Goal: Task Accomplishment & Management: Manage account settings

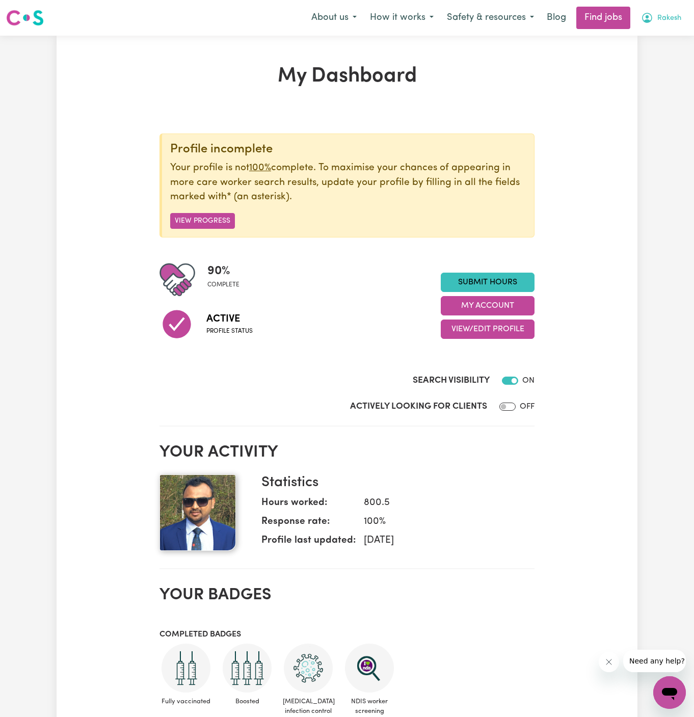
click at [670, 15] on span "Rakesh" at bounding box center [669, 18] width 24 height 11
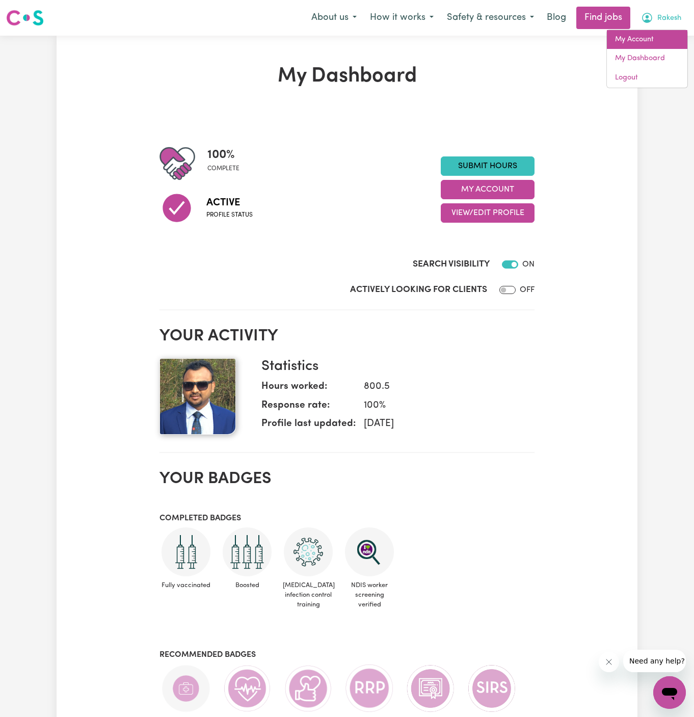
click at [654, 35] on link "My Account" at bounding box center [647, 39] width 81 height 19
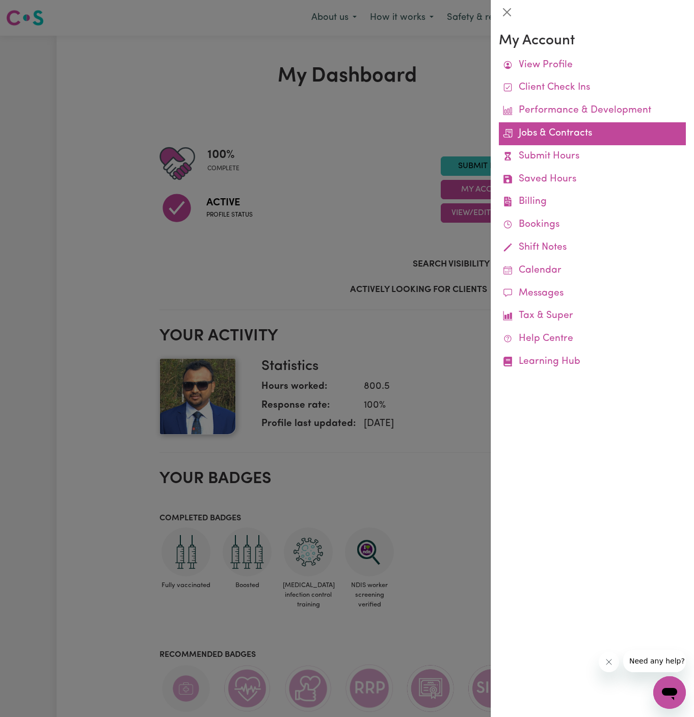
click at [590, 129] on link "Jobs & Contracts" at bounding box center [592, 133] width 187 height 23
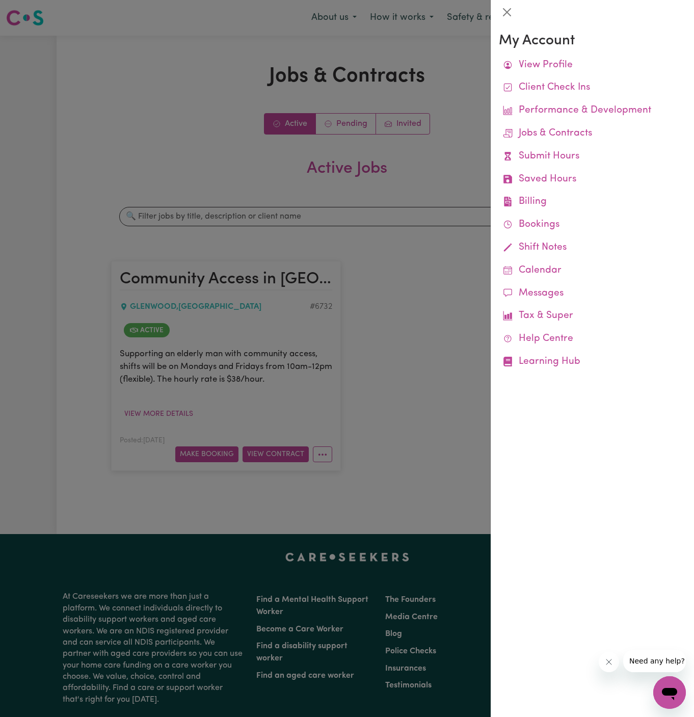
click at [451, 266] on div at bounding box center [347, 358] width 694 height 717
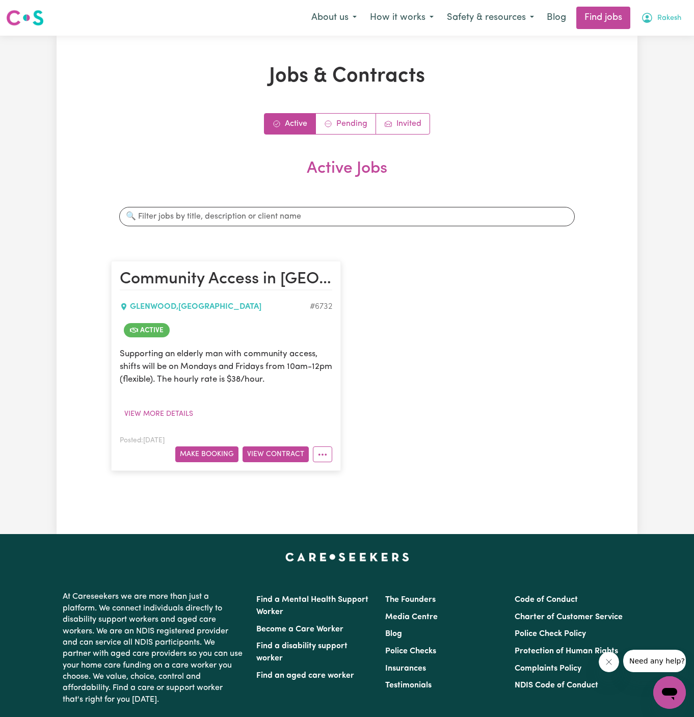
click at [673, 14] on span "Rakesh" at bounding box center [669, 18] width 24 height 11
click at [655, 38] on link "My Account" at bounding box center [647, 39] width 81 height 19
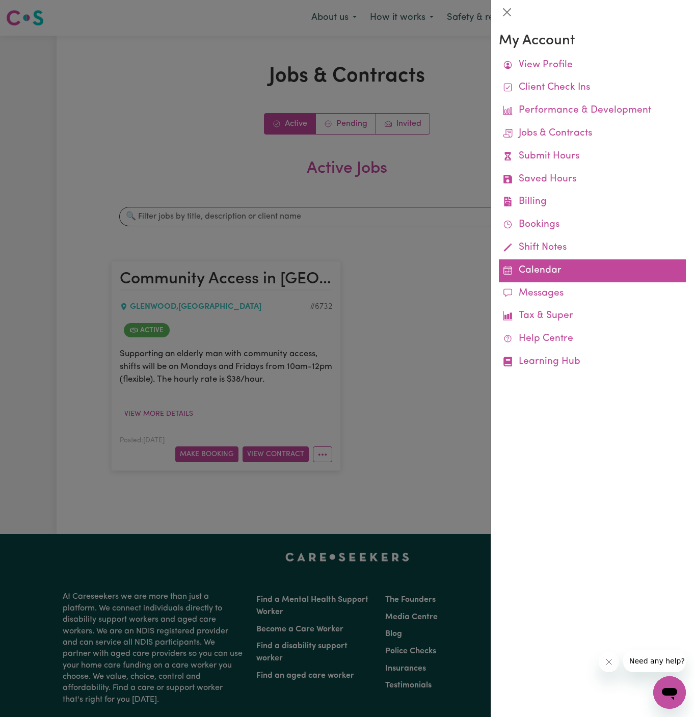
click at [539, 265] on link "Calendar" at bounding box center [592, 270] width 187 height 23
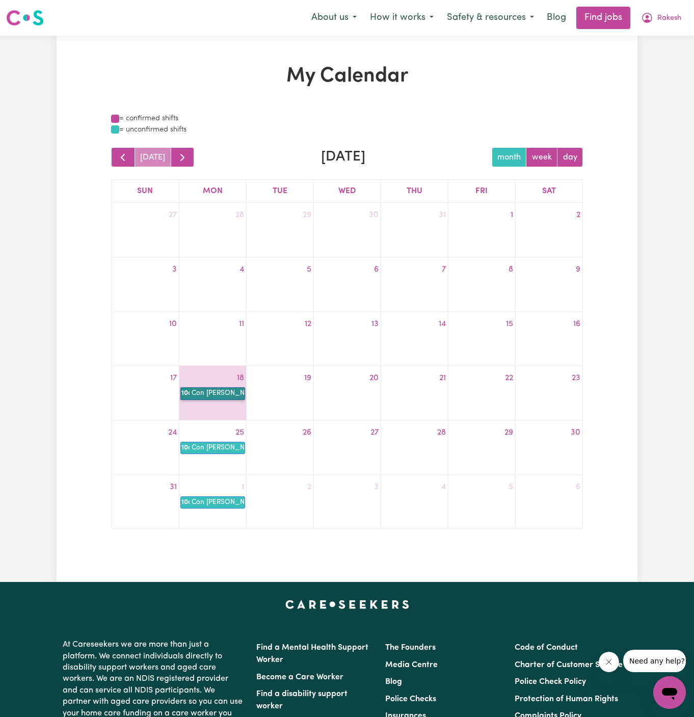
click at [208, 392] on link "10a Con [PERSON_NAME]" at bounding box center [212, 393] width 65 height 12
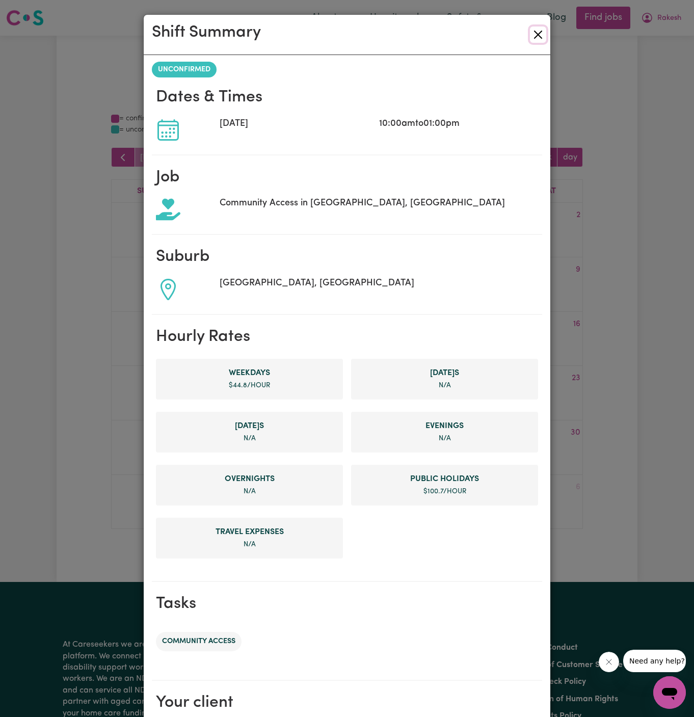
click at [539, 33] on button "Close" at bounding box center [538, 35] width 16 height 16
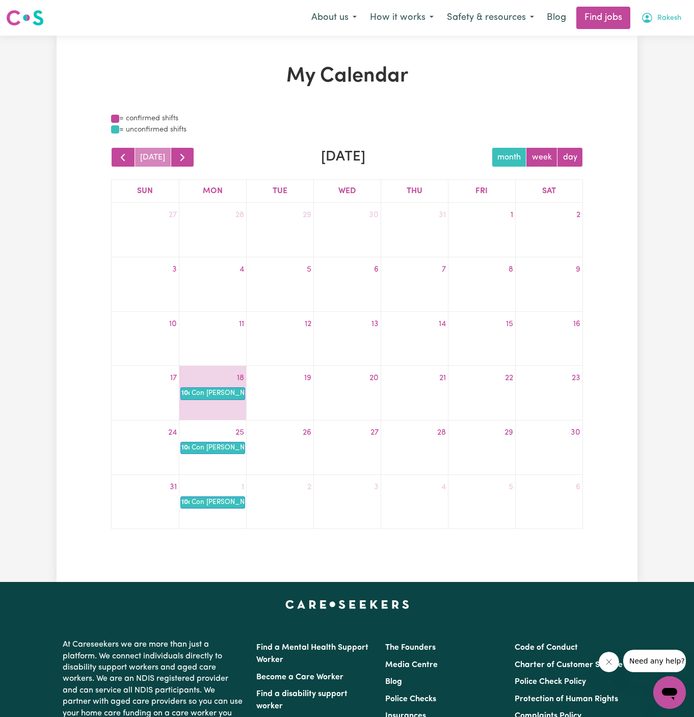
click at [665, 18] on span "Rakesh" at bounding box center [669, 18] width 24 height 11
click at [663, 35] on link "My Account" at bounding box center [647, 39] width 81 height 19
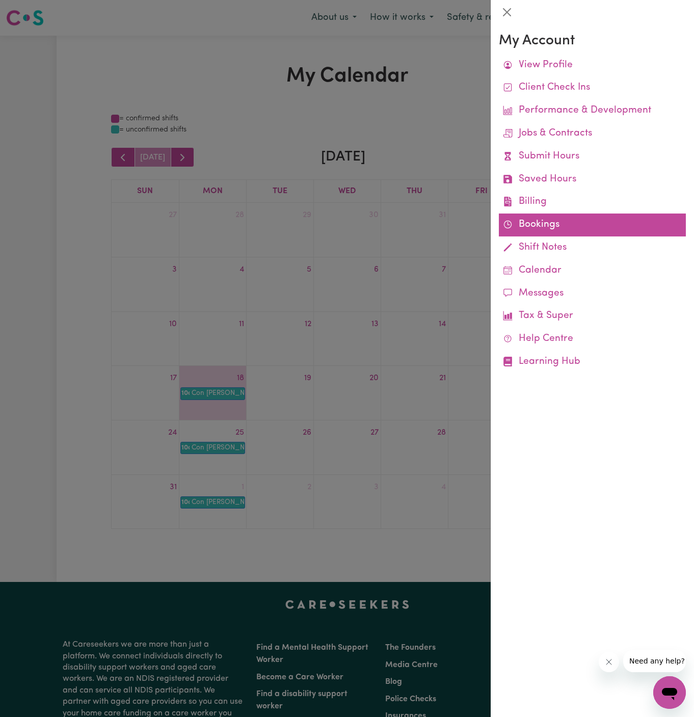
click at [534, 222] on link "Bookings" at bounding box center [592, 225] width 187 height 23
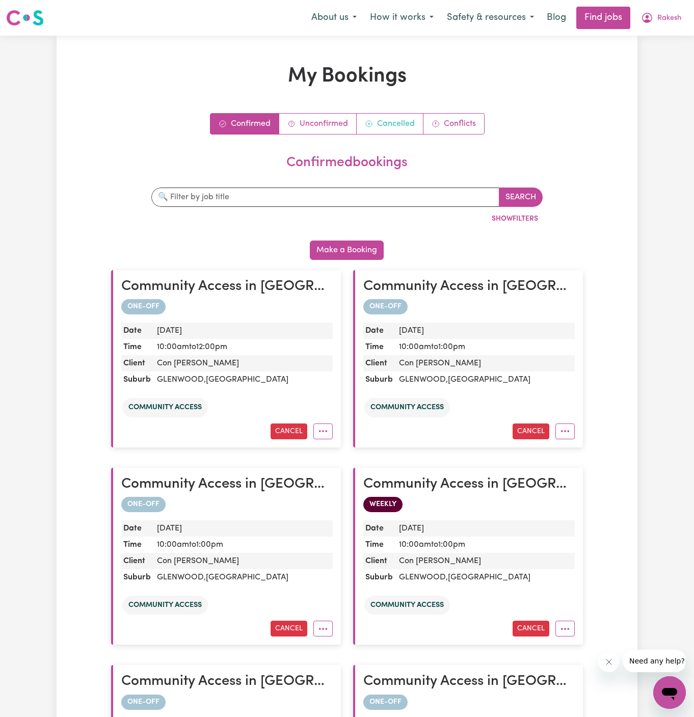
click at [405, 125] on link "Cancelled" at bounding box center [390, 124] width 67 height 20
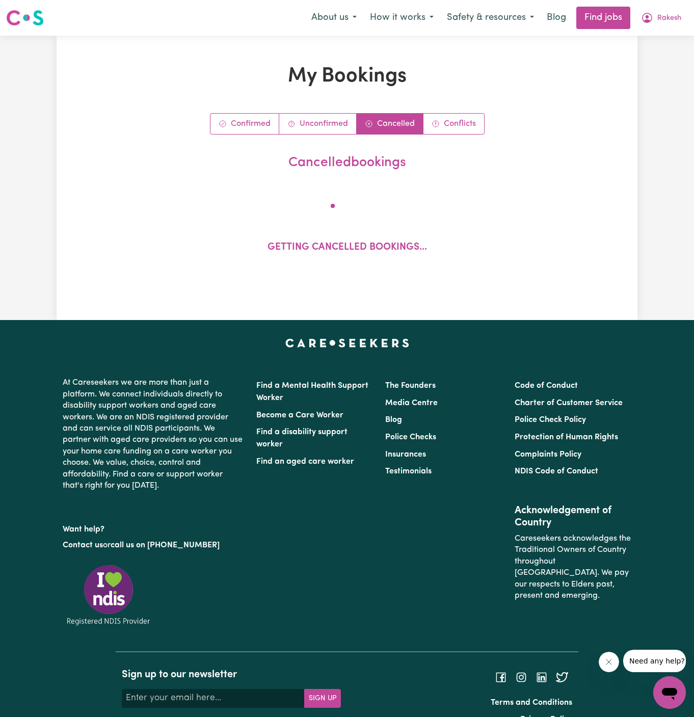
click at [434, 175] on header "cancelled bookings" at bounding box center [347, 165] width 472 height 29
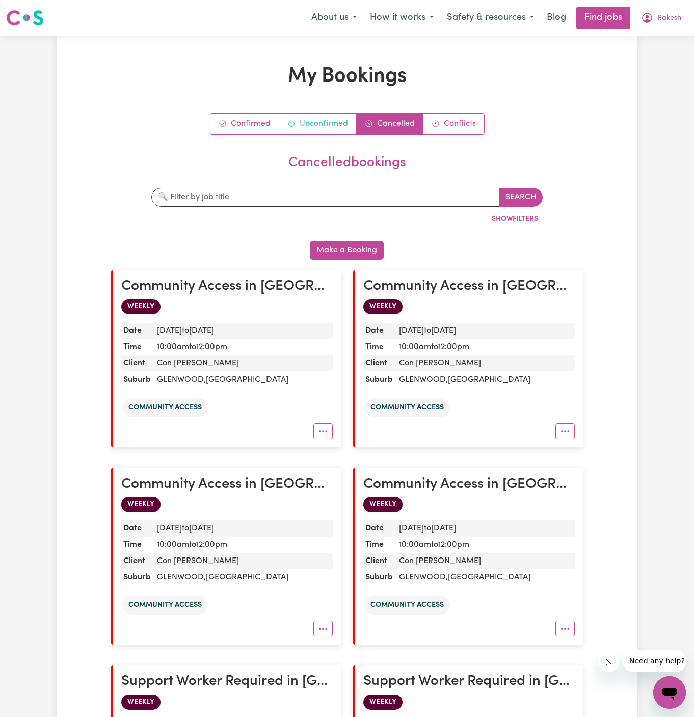
click at [325, 126] on link "Unconfirmed" at bounding box center [317, 124] width 77 height 20
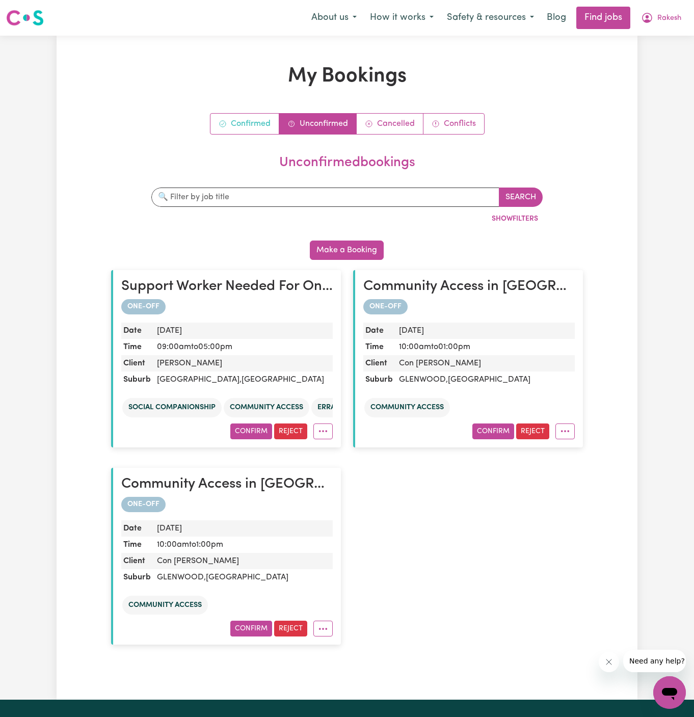
click at [261, 132] on link "Confirmed" at bounding box center [244, 124] width 69 height 20
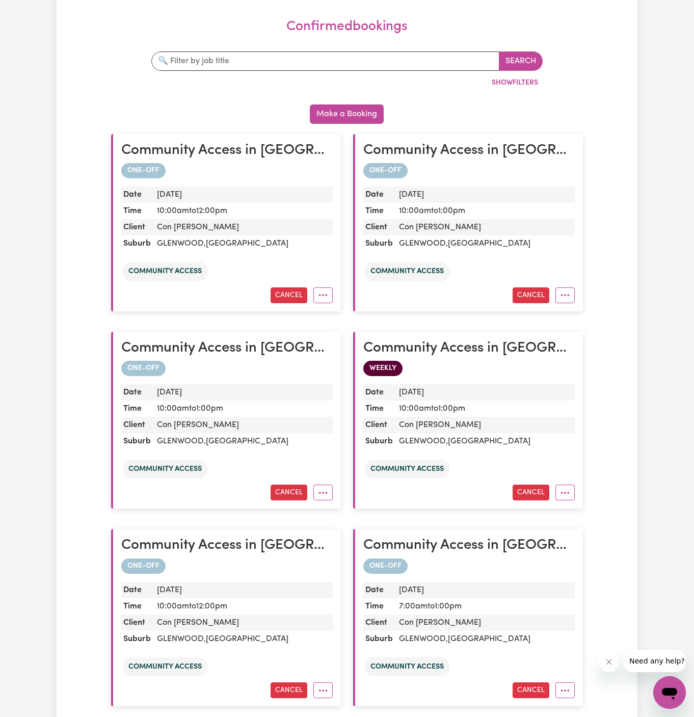
scroll to position [180, 0]
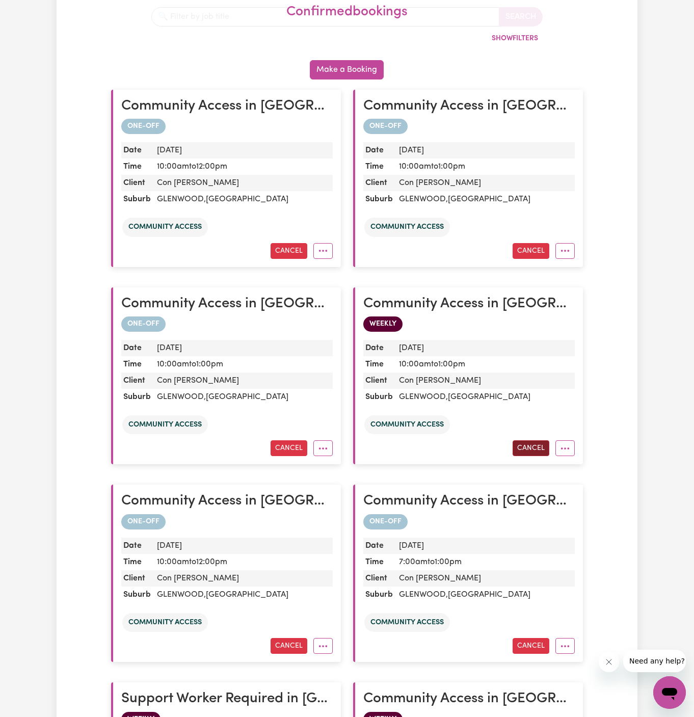
click at [536, 445] on button "Cancel" at bounding box center [531, 448] width 37 height 16
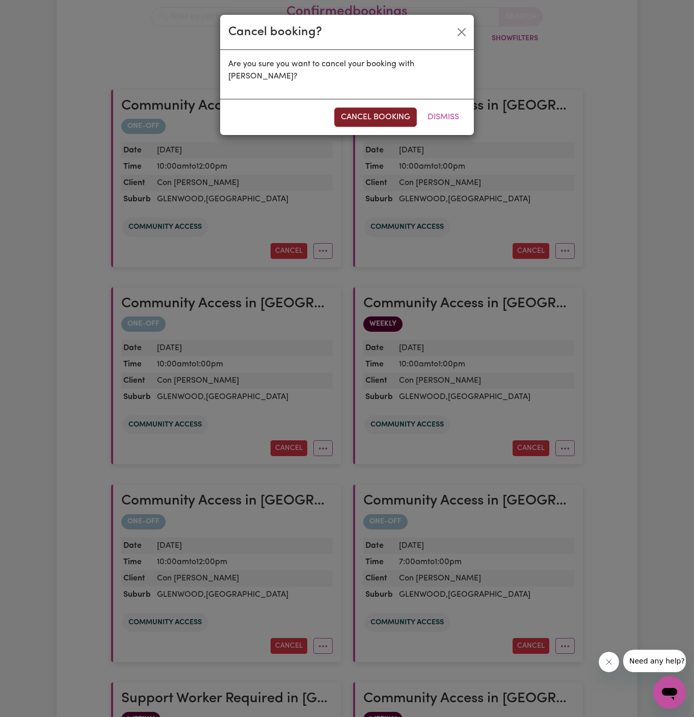
click at [379, 118] on button "cancel booking" at bounding box center [375, 117] width 83 height 19
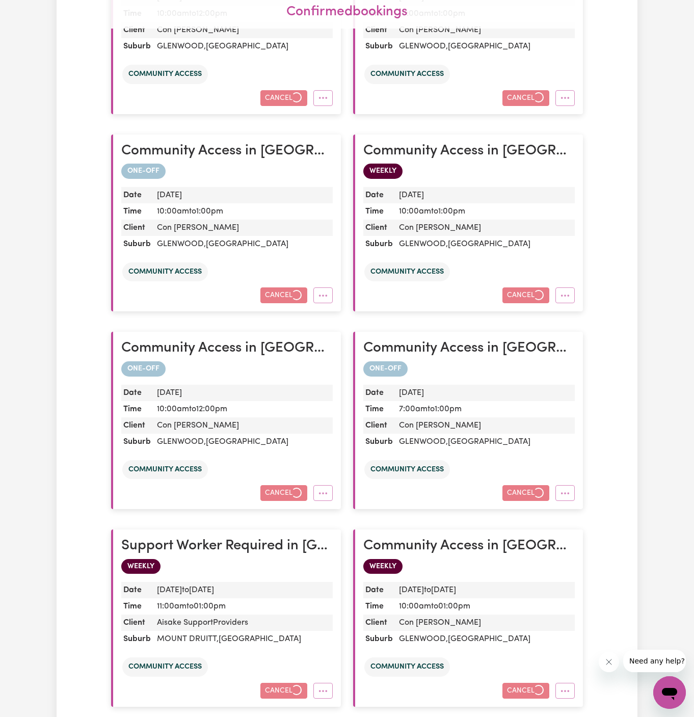
scroll to position [568, 0]
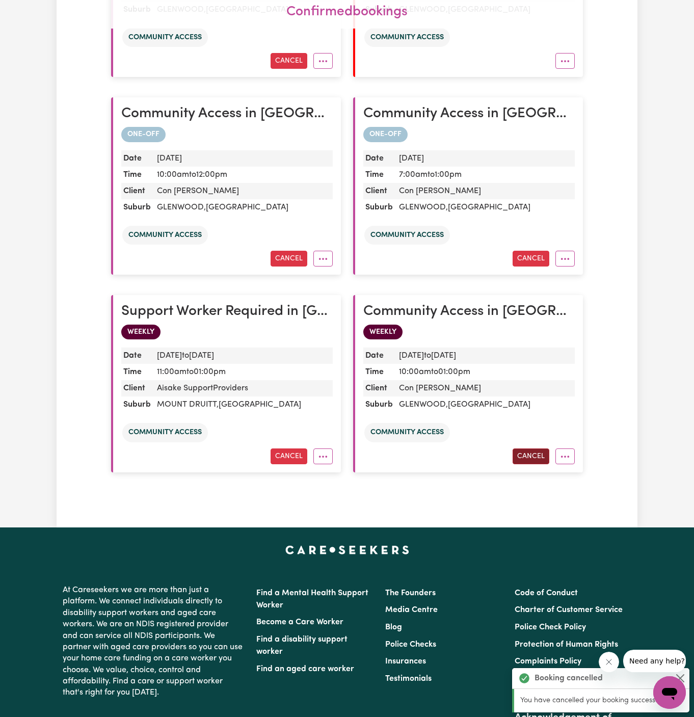
click at [535, 452] on button "Cancel" at bounding box center [531, 456] width 37 height 16
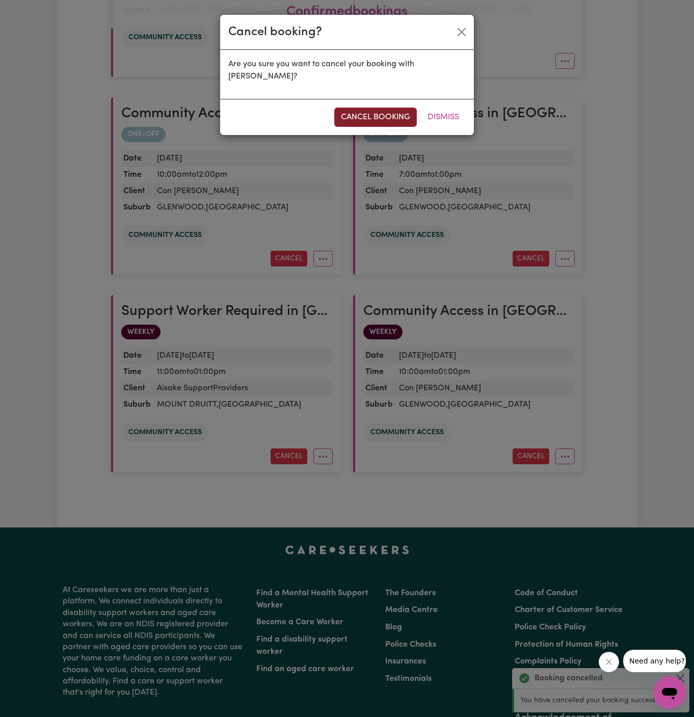
click at [386, 108] on button "cancel booking" at bounding box center [375, 117] width 83 height 19
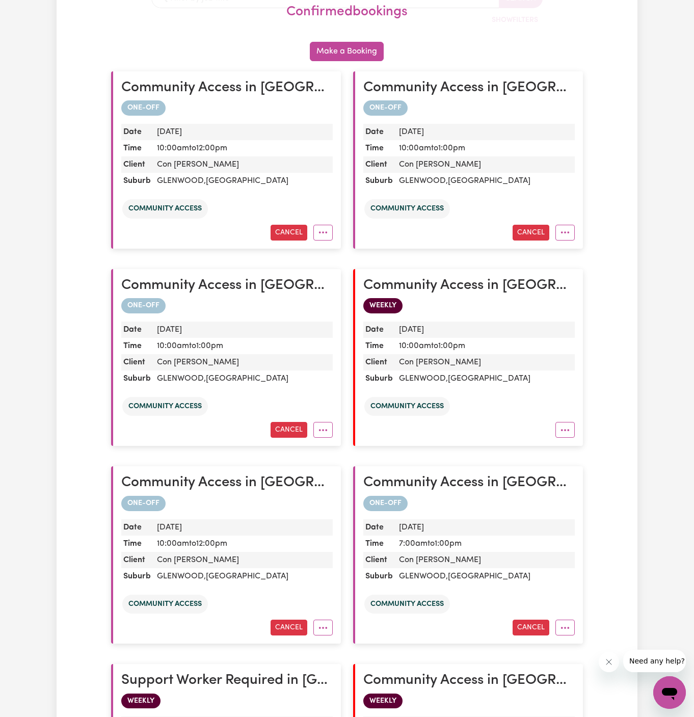
scroll to position [0, 0]
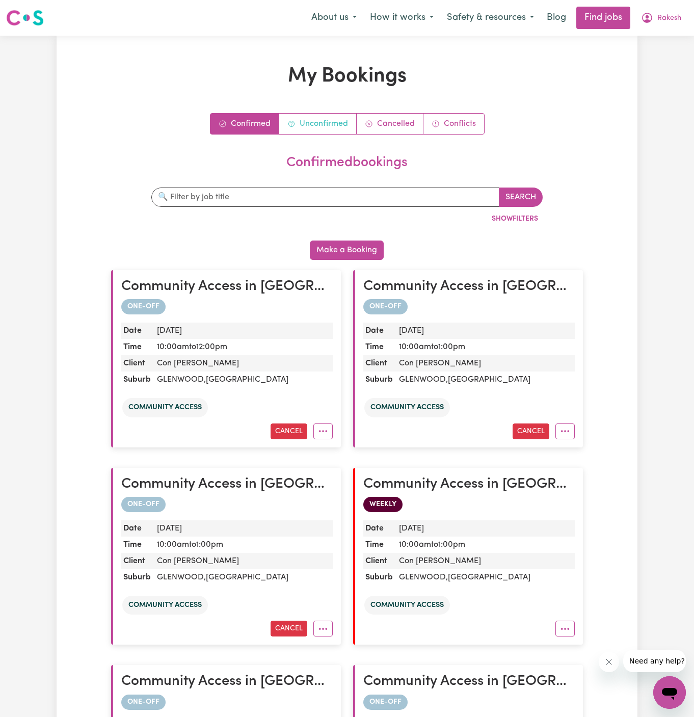
click at [324, 117] on link "Unconfirmed" at bounding box center [317, 124] width 77 height 20
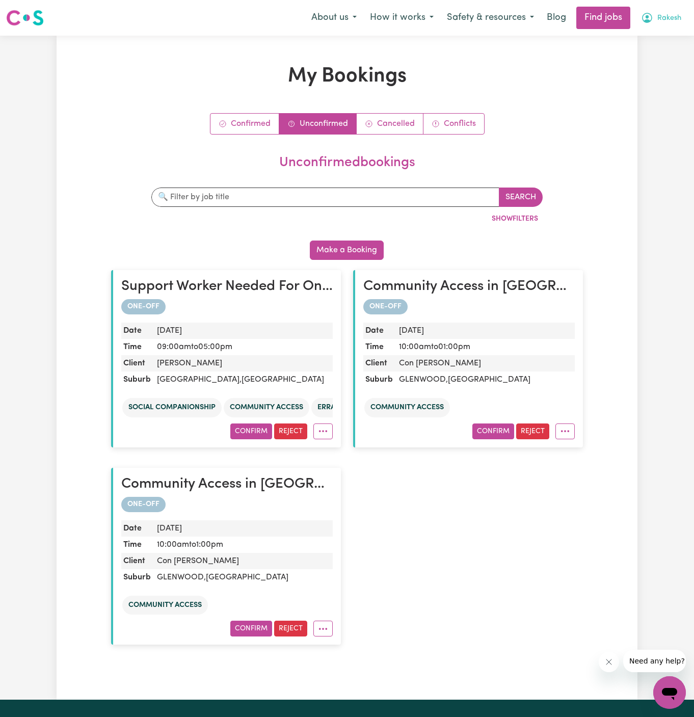
click at [674, 15] on span "Rakesh" at bounding box center [669, 18] width 24 height 11
click at [666, 34] on link "My Account" at bounding box center [647, 39] width 81 height 19
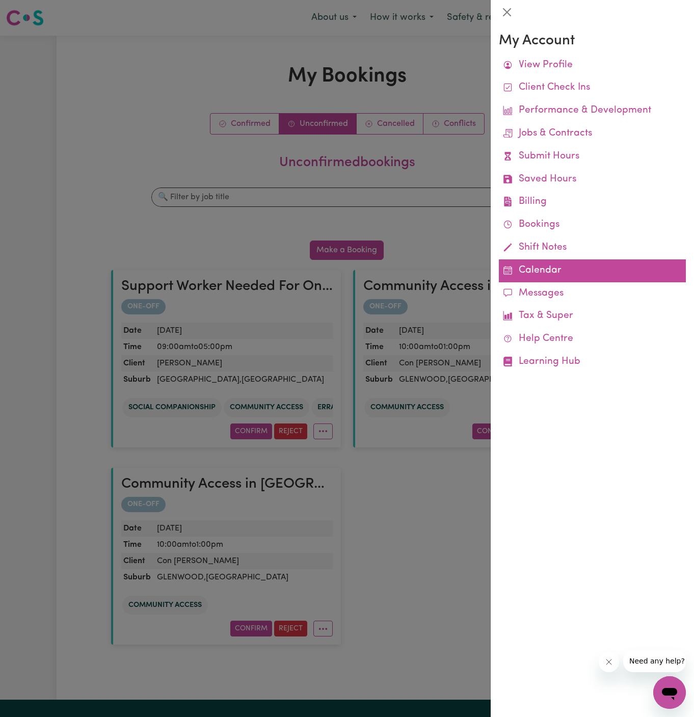
click at [568, 274] on link "Calendar" at bounding box center [592, 270] width 187 height 23
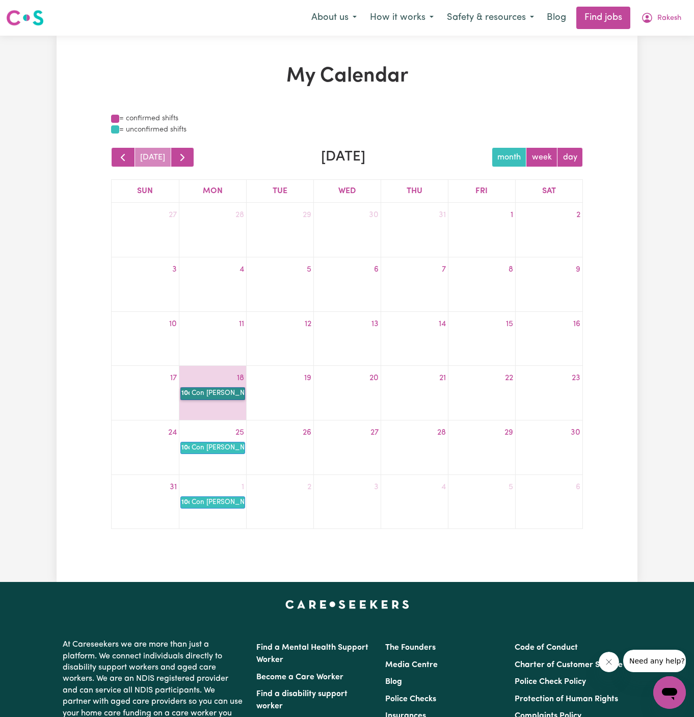
click at [233, 387] on link "10a Con [PERSON_NAME]" at bounding box center [212, 393] width 65 height 12
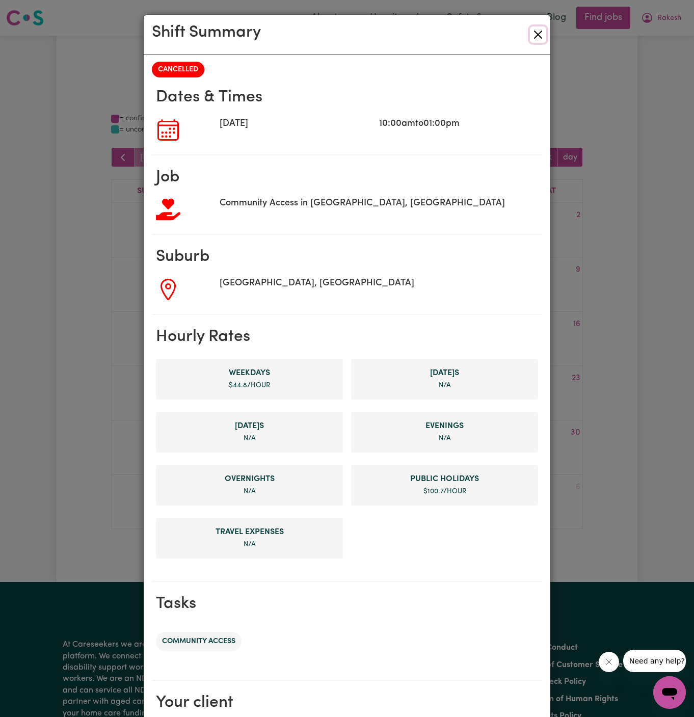
click at [535, 33] on button "Close" at bounding box center [538, 35] width 16 height 16
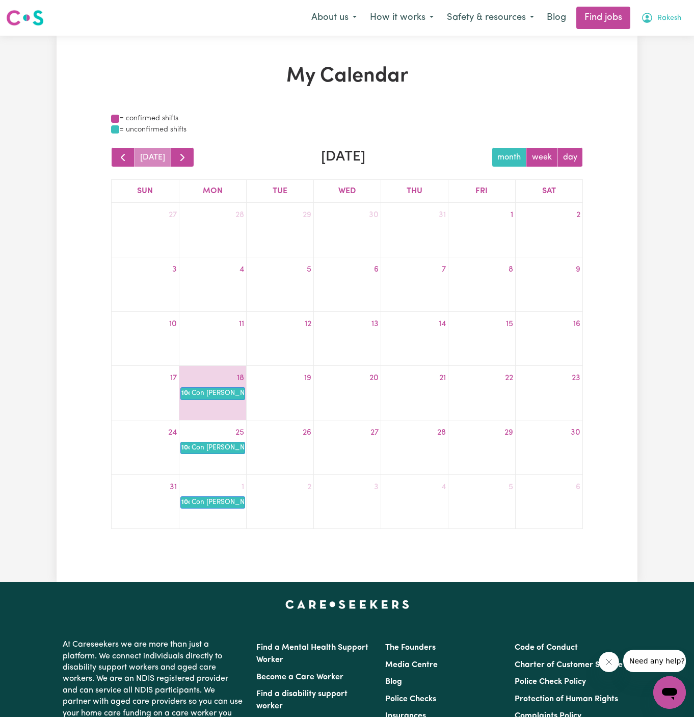
click at [672, 19] on span "Rakesh" at bounding box center [669, 18] width 24 height 11
click at [654, 36] on link "My Account" at bounding box center [647, 39] width 81 height 19
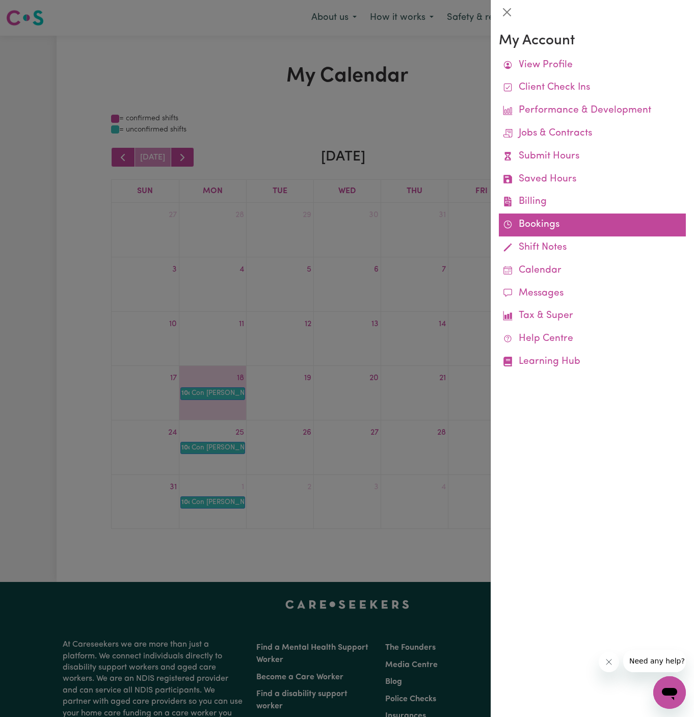
click at [544, 222] on link "Bookings" at bounding box center [592, 225] width 187 height 23
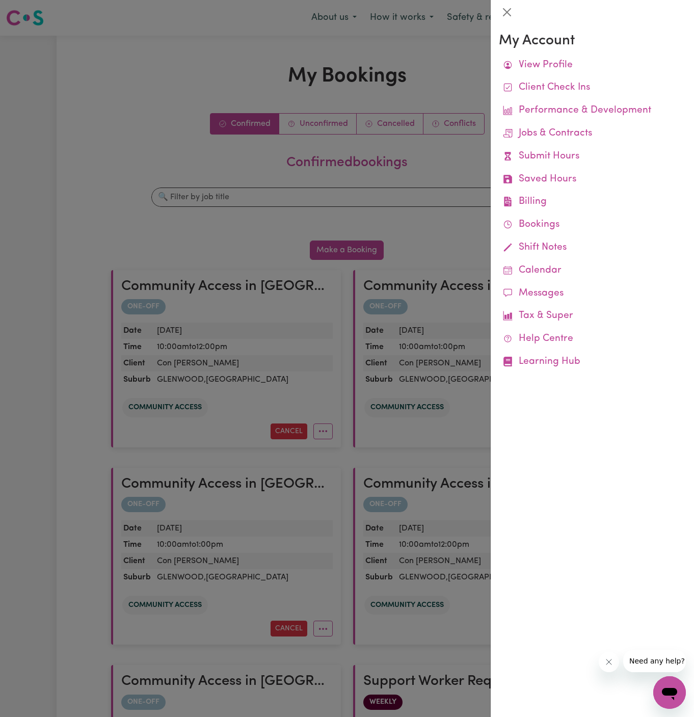
click at [262, 222] on div at bounding box center [347, 358] width 694 height 717
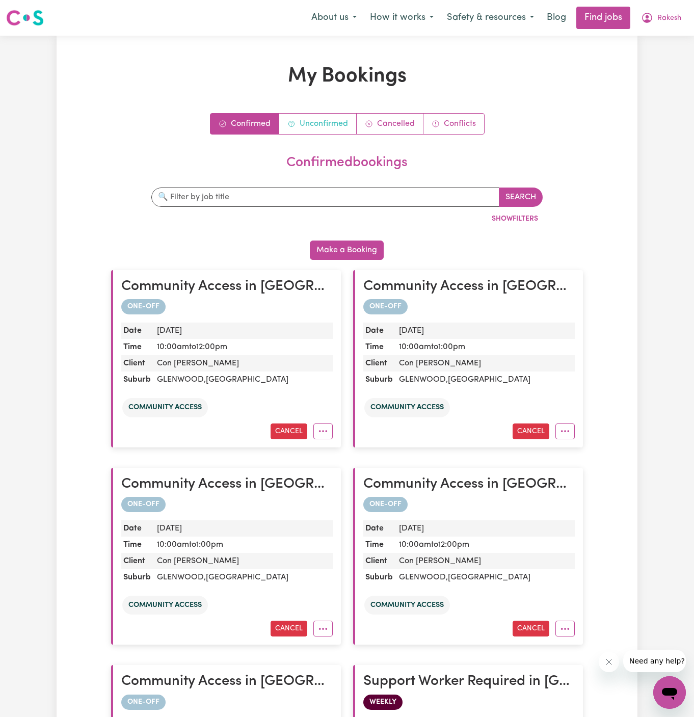
click at [330, 127] on link "Unconfirmed" at bounding box center [317, 124] width 77 height 20
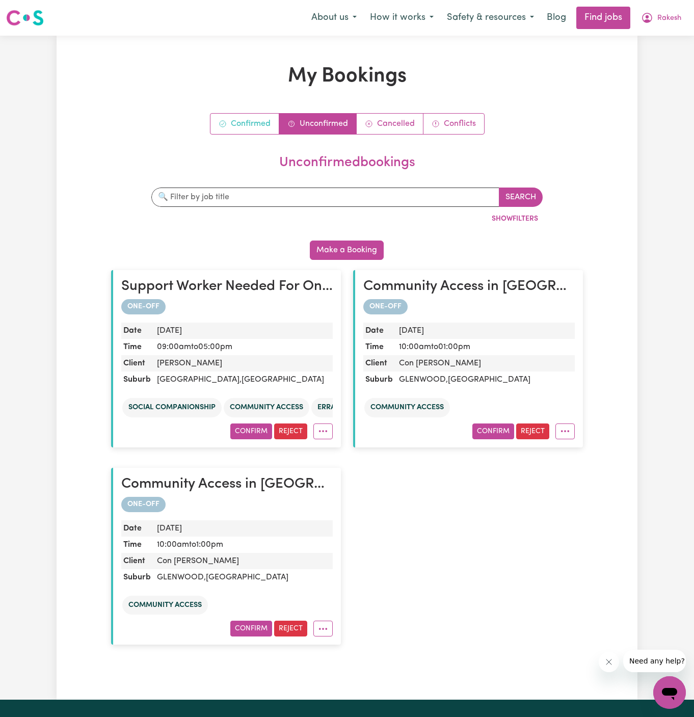
click at [250, 129] on link "Confirmed" at bounding box center [244, 124] width 69 height 20
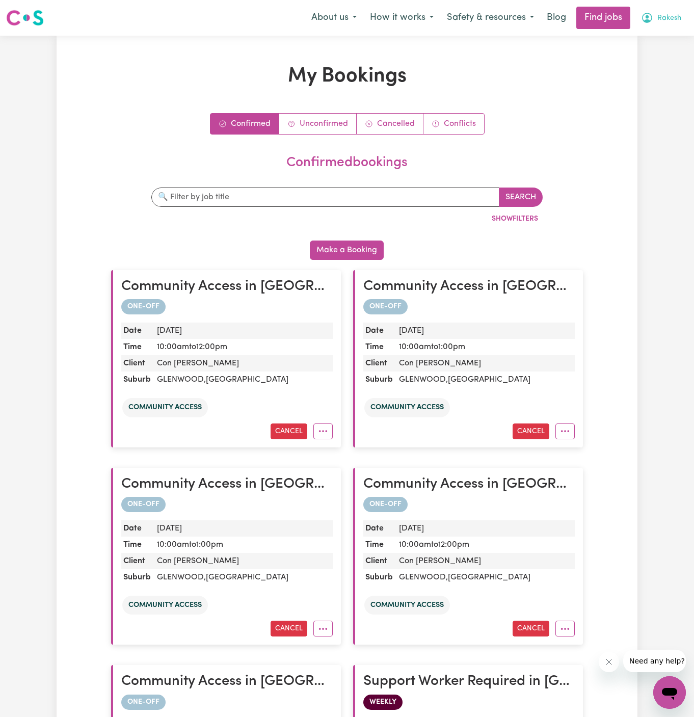
click at [662, 16] on span "Rakesh" at bounding box center [669, 18] width 24 height 11
click at [660, 35] on link "My Account" at bounding box center [647, 39] width 81 height 19
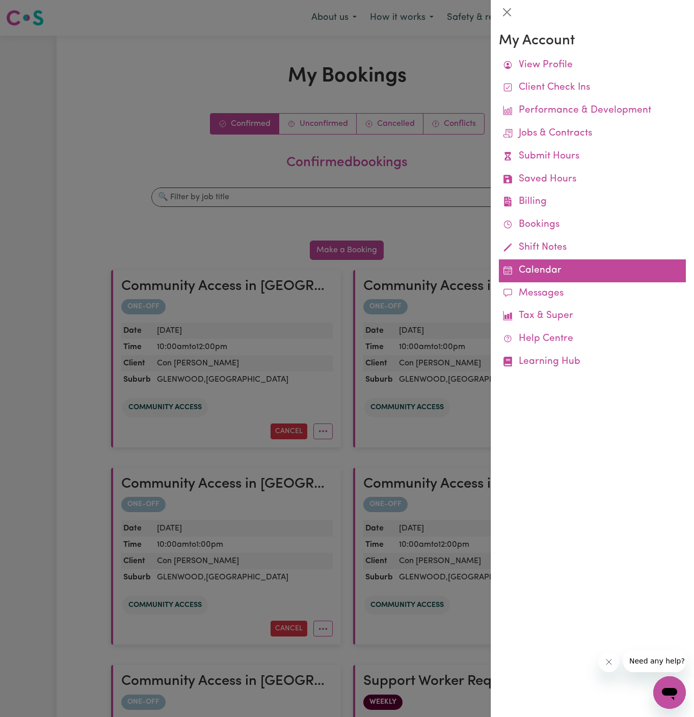
click at [530, 270] on link "Calendar" at bounding box center [592, 270] width 187 height 23
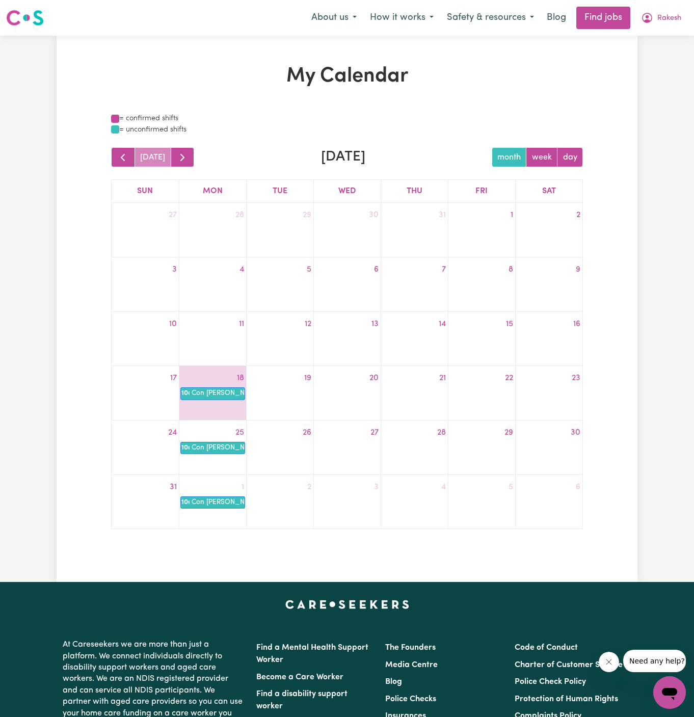
click at [191, 159] on div "today August 2025 month week day" at bounding box center [347, 157] width 472 height 20
click at [177, 163] on span "button" at bounding box center [182, 157] width 12 height 12
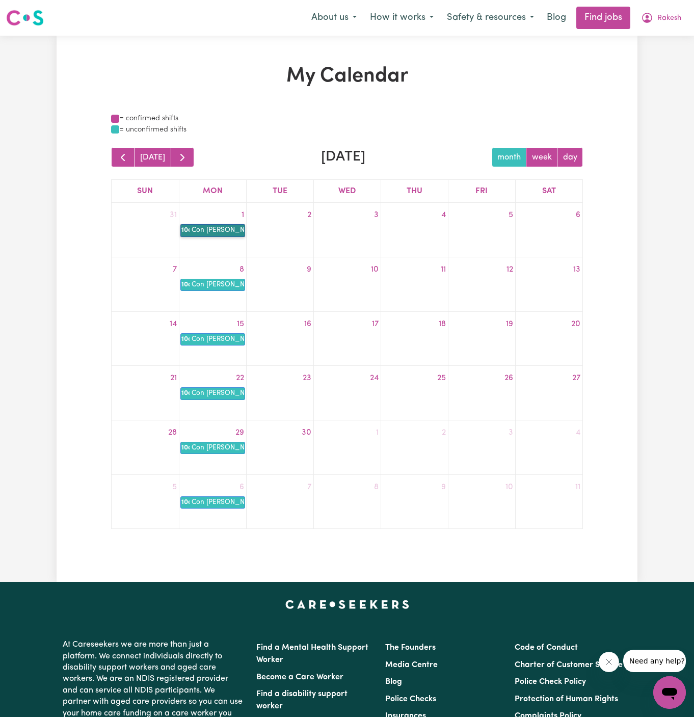
click at [226, 229] on link "10a Con [PERSON_NAME]" at bounding box center [212, 230] width 65 height 12
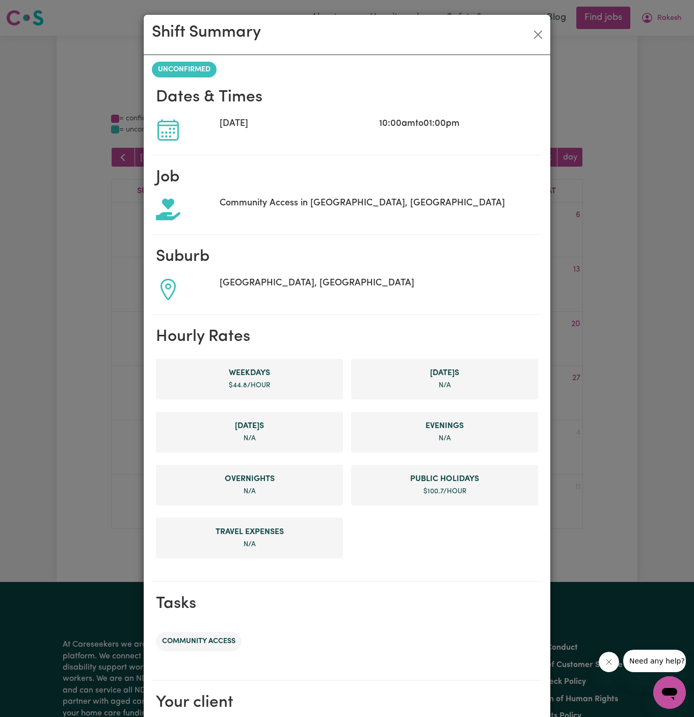
scroll to position [119, 0]
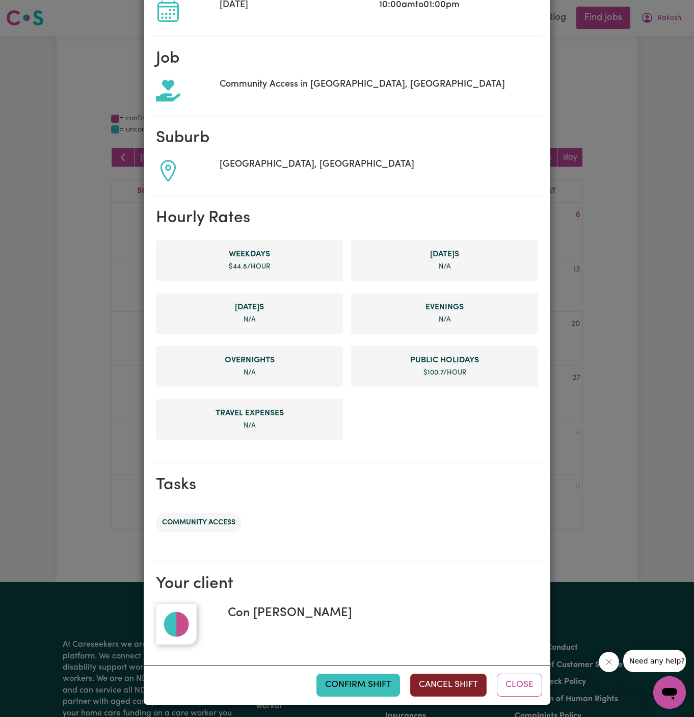
click at [471, 677] on button "Cancel Shift" at bounding box center [448, 685] width 76 height 22
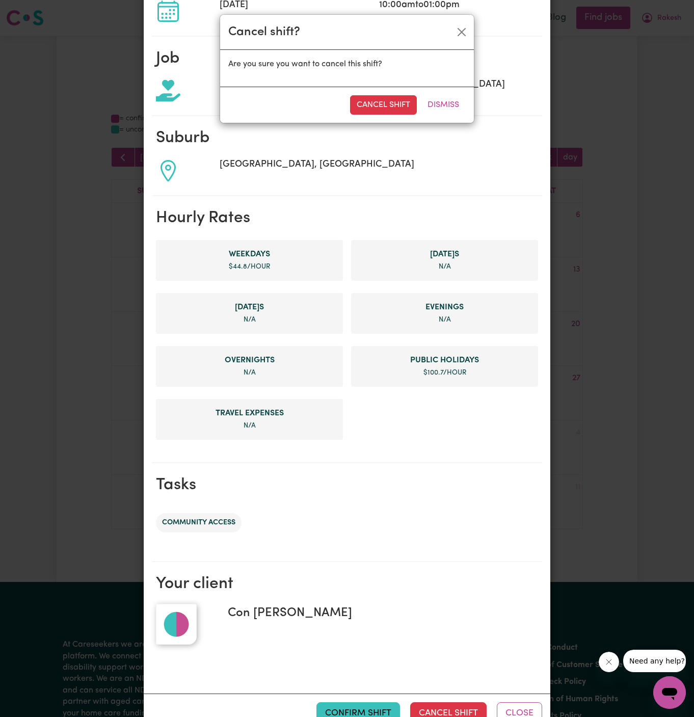
click at [381, 116] on div "Cancel Shift Dismiss" at bounding box center [347, 105] width 254 height 36
click at [382, 97] on button "Cancel Shift" at bounding box center [383, 104] width 67 height 19
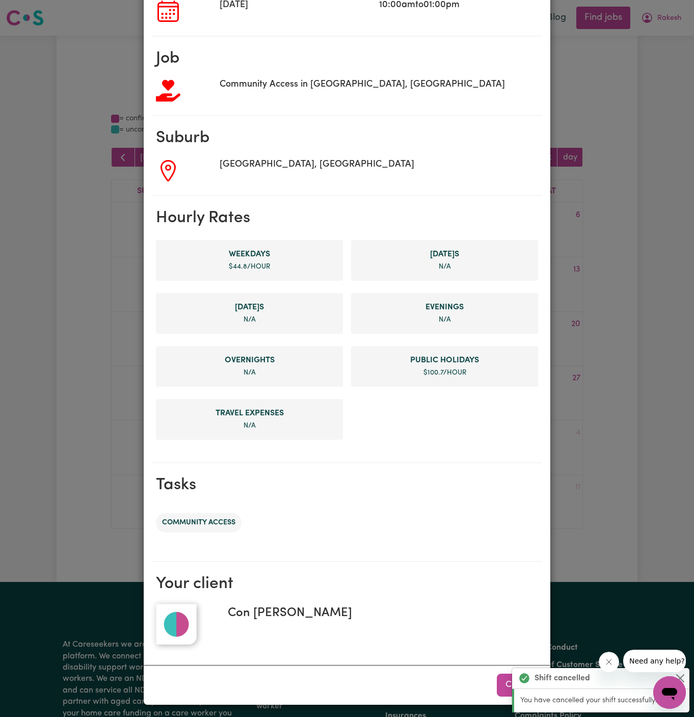
click at [504, 685] on button "Close" at bounding box center [519, 685] width 45 height 22
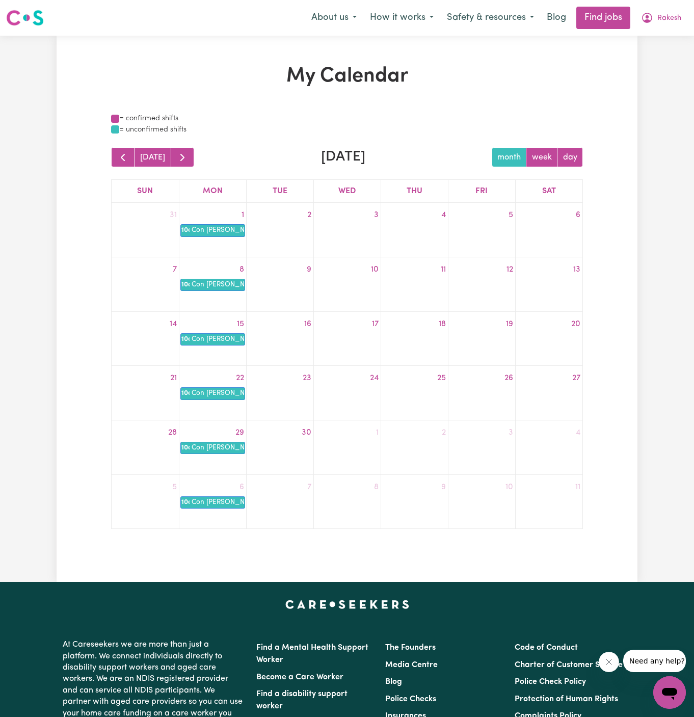
click at [218, 276] on div "8" at bounding box center [212, 269] width 67 height 16
click at [182, 158] on span "button" at bounding box center [182, 157] width 12 height 12
click at [215, 391] on link "10a Con [PERSON_NAME]" at bounding box center [212, 393] width 65 height 12
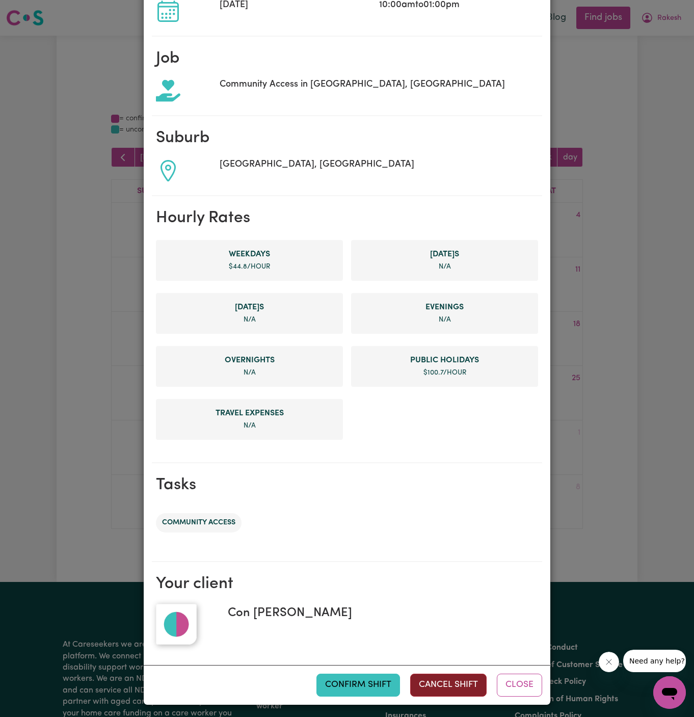
click at [456, 689] on button "Cancel Shift" at bounding box center [448, 685] width 76 height 22
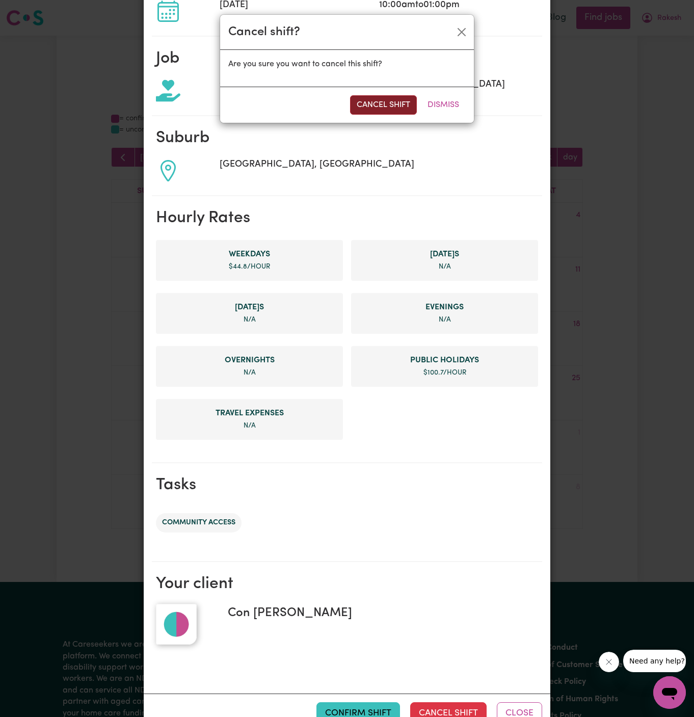
click at [390, 113] on button "Cancel Shift" at bounding box center [383, 104] width 67 height 19
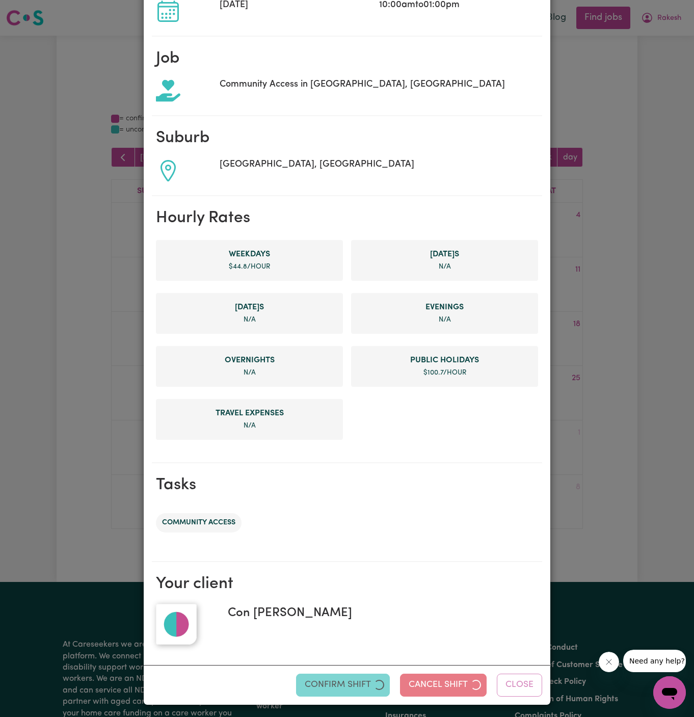
scroll to position [0, 0]
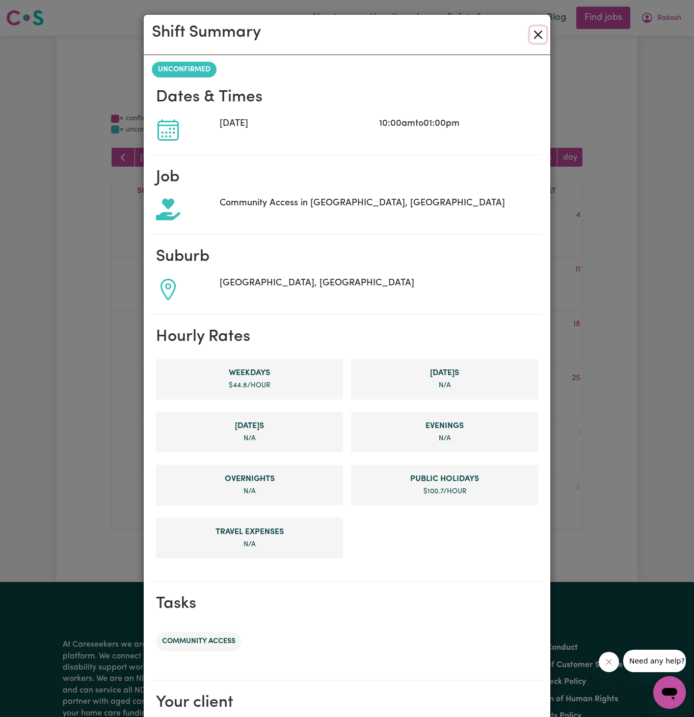
click at [539, 38] on button "Close" at bounding box center [538, 35] width 16 height 16
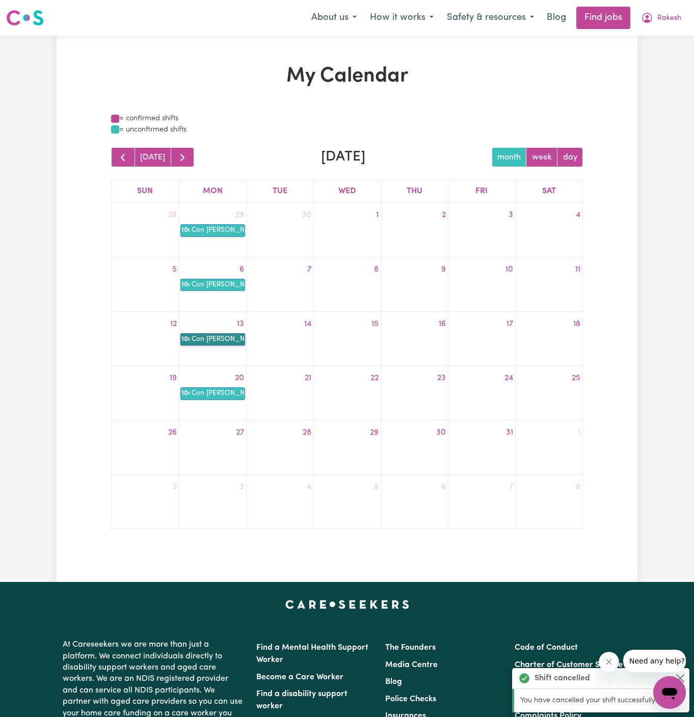
click at [224, 333] on link "10a Con [PERSON_NAME]" at bounding box center [212, 339] width 65 height 12
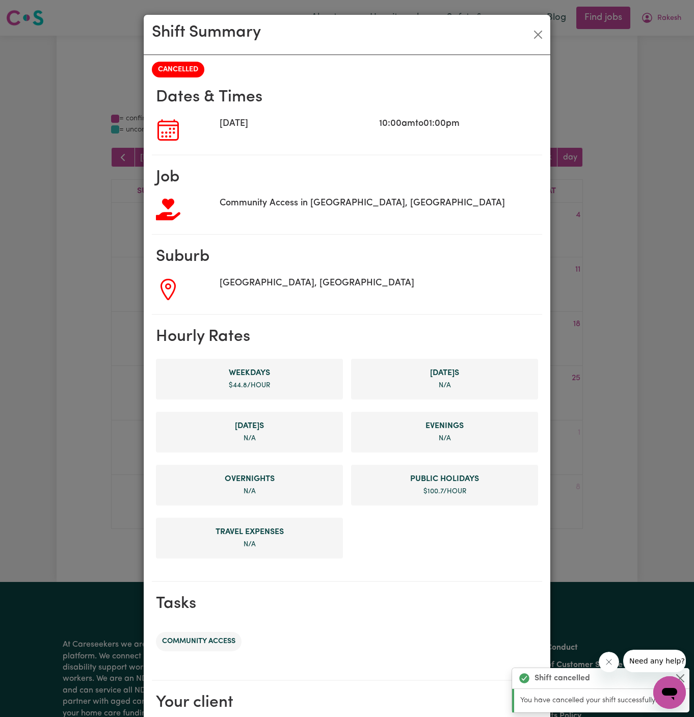
scroll to position [119, 0]
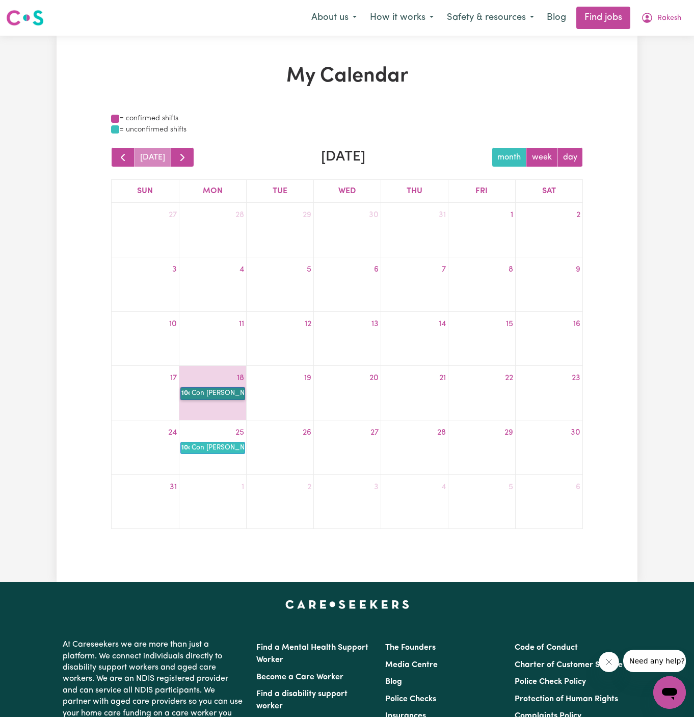
click at [200, 394] on link "10a Con [PERSON_NAME]" at bounding box center [212, 393] width 65 height 12
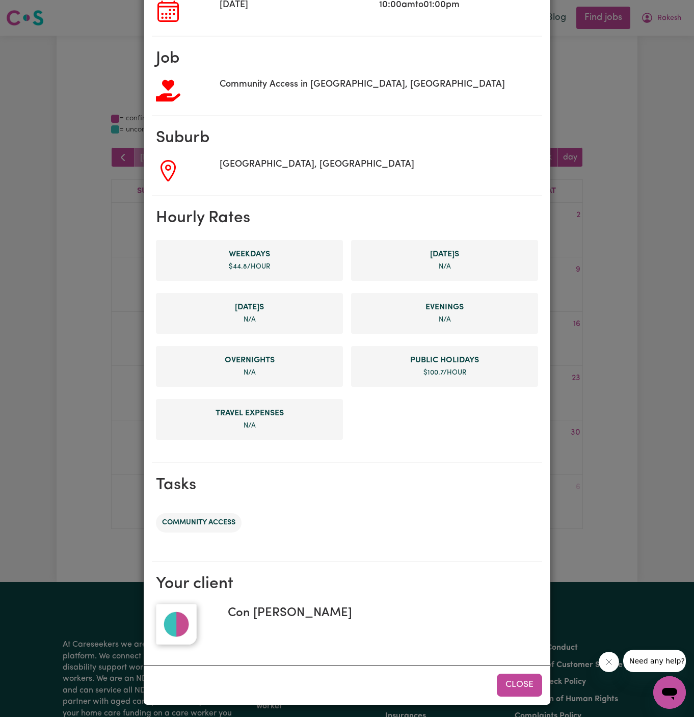
click at [523, 678] on button "Close" at bounding box center [519, 685] width 45 height 22
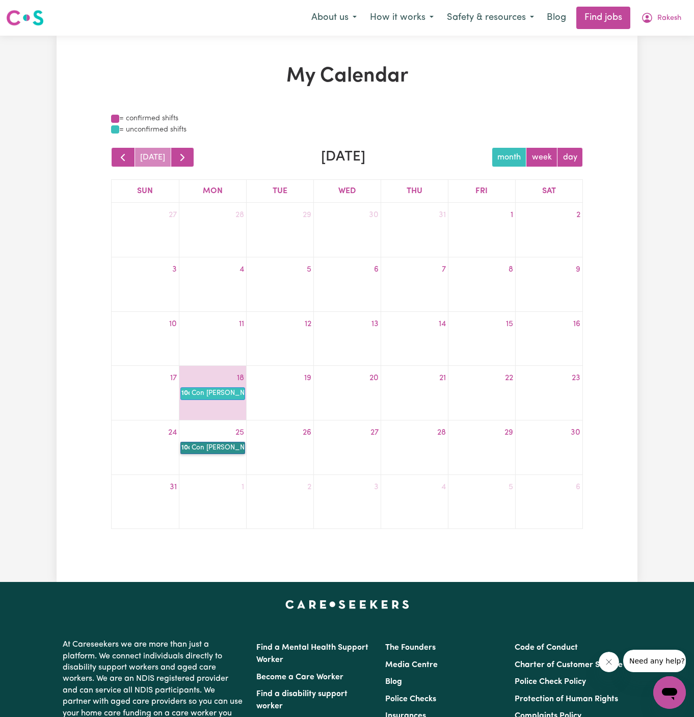
click at [227, 447] on link "10a Con [PERSON_NAME]" at bounding box center [212, 448] width 65 height 12
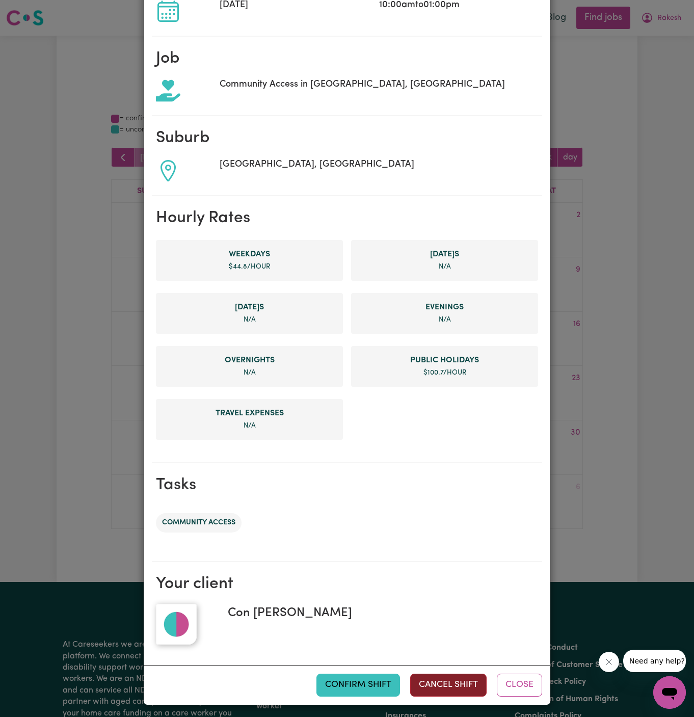
click at [462, 690] on button "Cancel Shift" at bounding box center [448, 685] width 76 height 22
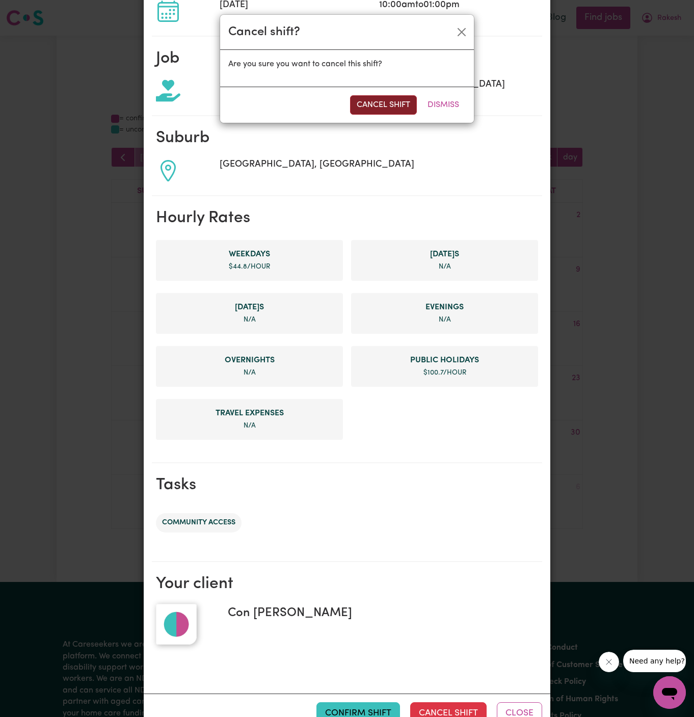
click at [385, 107] on button "Cancel Shift" at bounding box center [383, 104] width 67 height 19
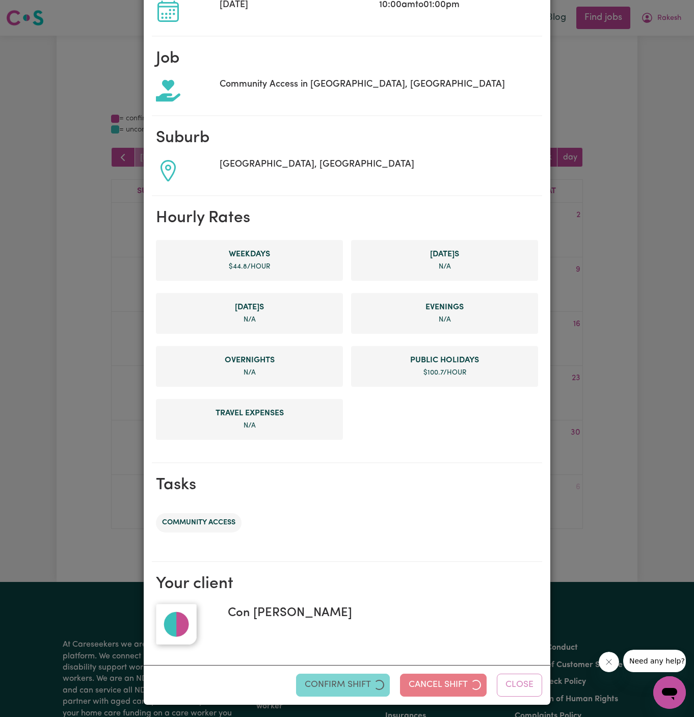
scroll to position [0, 0]
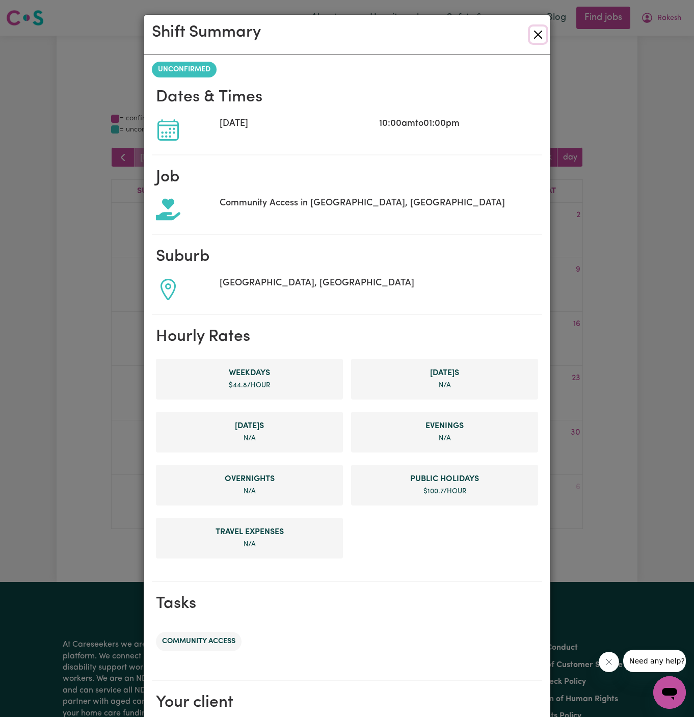
click at [541, 36] on button "Close" at bounding box center [538, 35] width 16 height 16
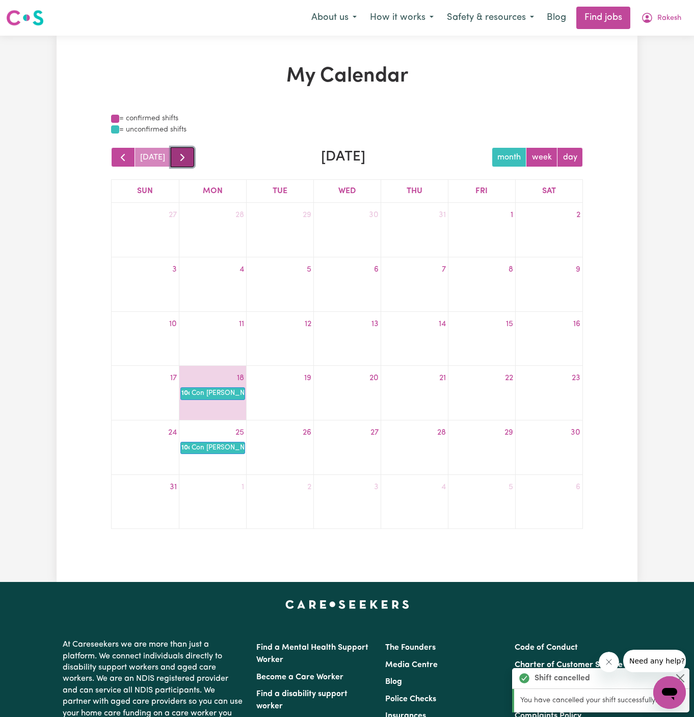
click at [177, 160] on span "button" at bounding box center [182, 157] width 12 height 12
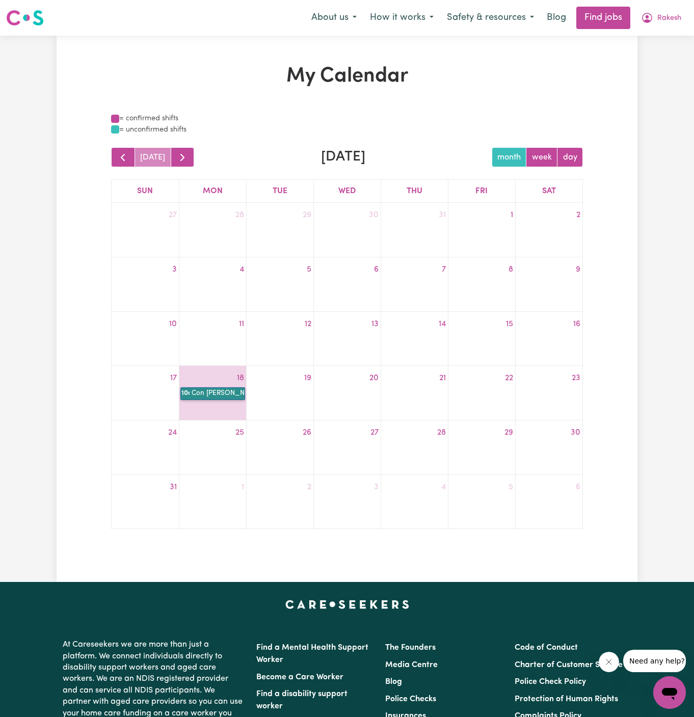
click at [220, 392] on link "10a Con [PERSON_NAME]" at bounding box center [212, 393] width 65 height 12
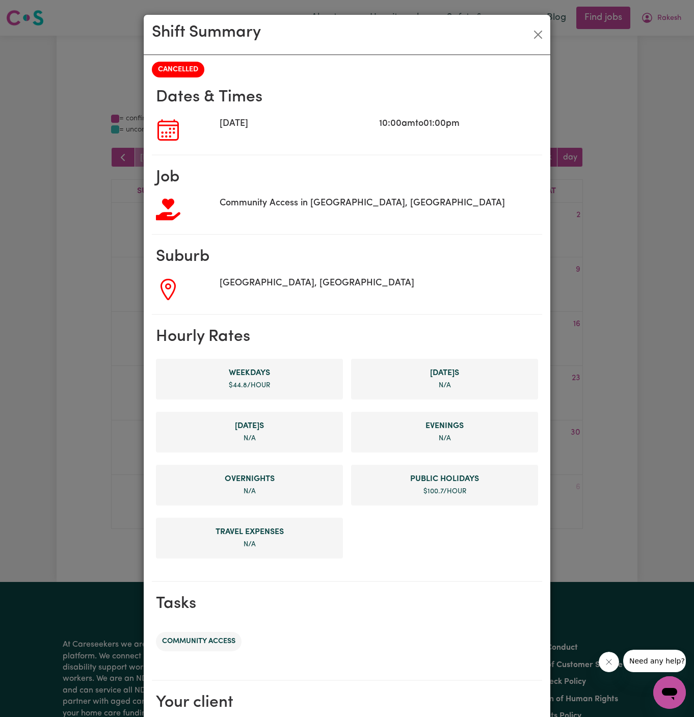
scroll to position [119, 0]
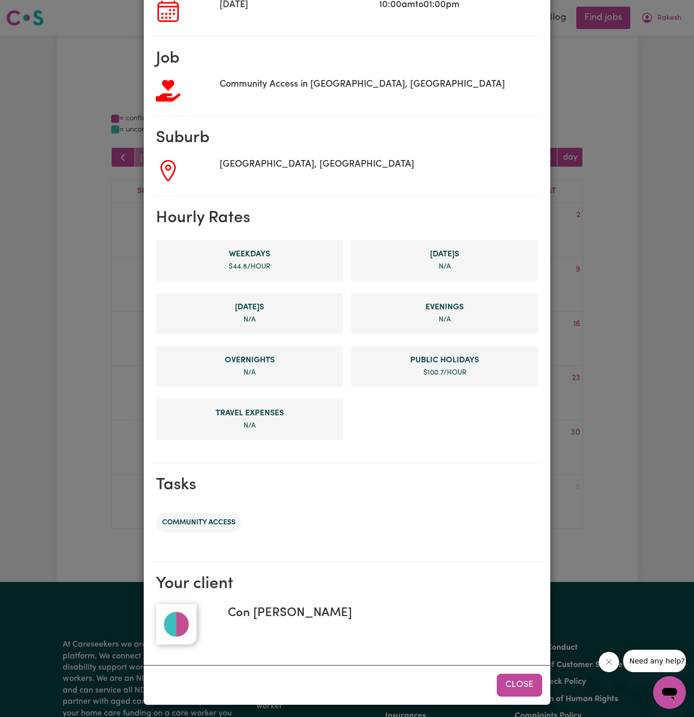
click at [518, 683] on button "Close" at bounding box center [519, 685] width 45 height 22
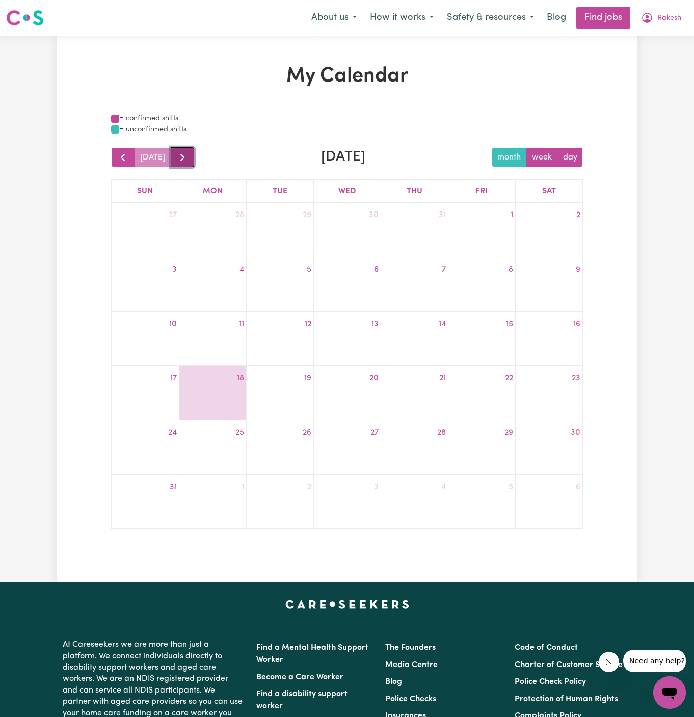
click at [182, 158] on span "button" at bounding box center [182, 157] width 12 height 12
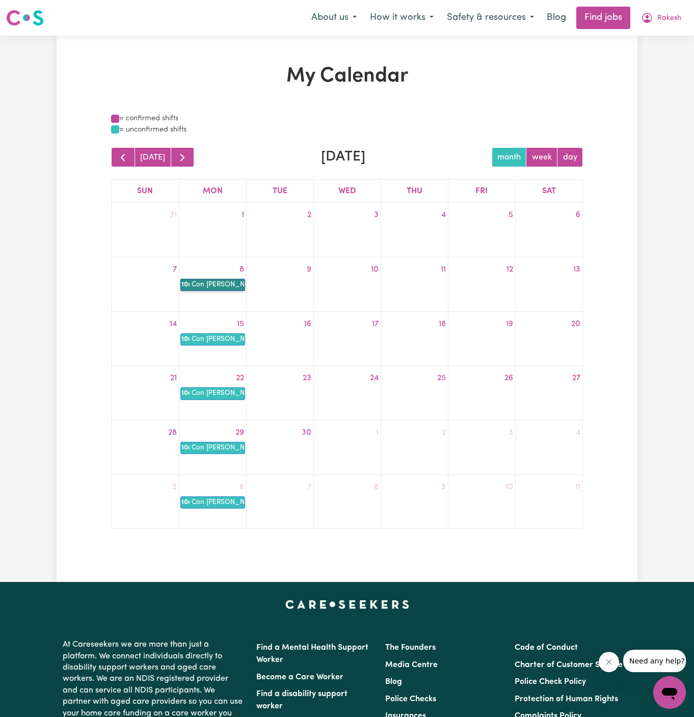
click at [214, 284] on link "10a Con [PERSON_NAME]" at bounding box center [212, 285] width 65 height 12
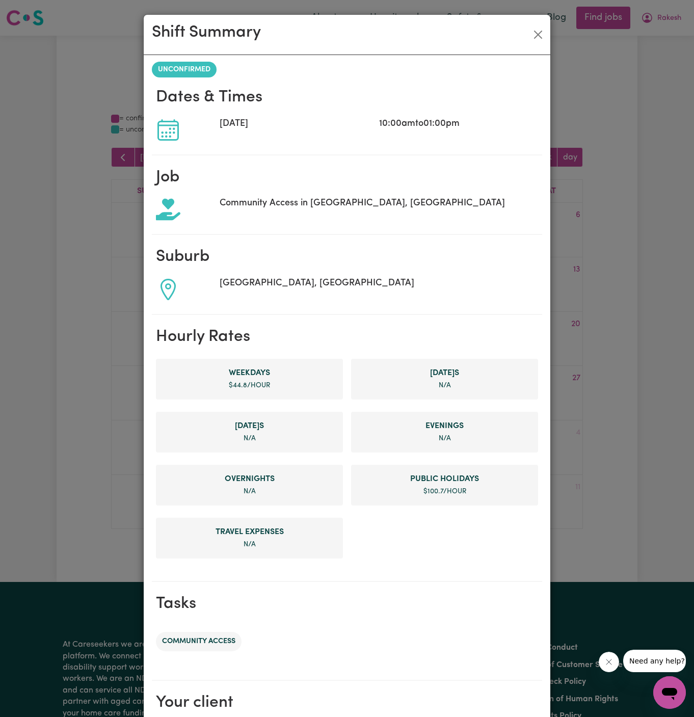
scroll to position [119, 0]
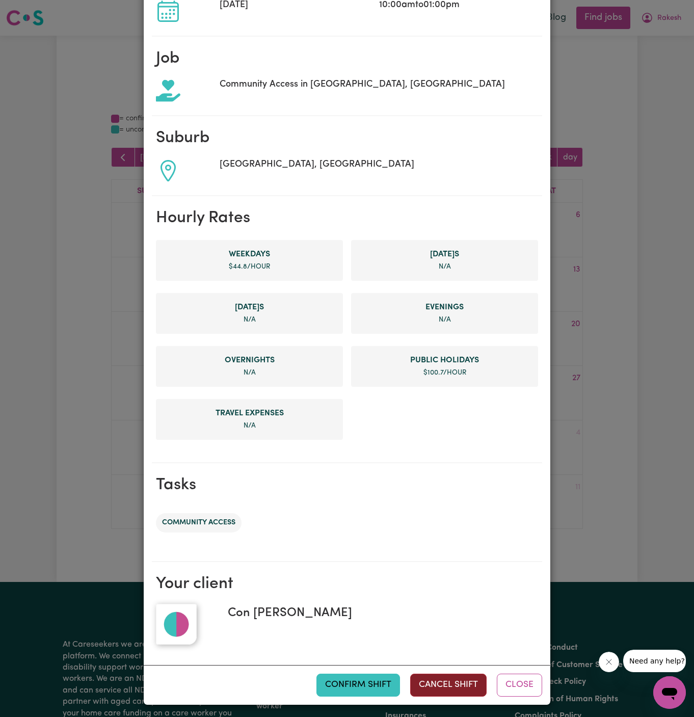
click at [464, 675] on button "Cancel Shift" at bounding box center [448, 685] width 76 height 22
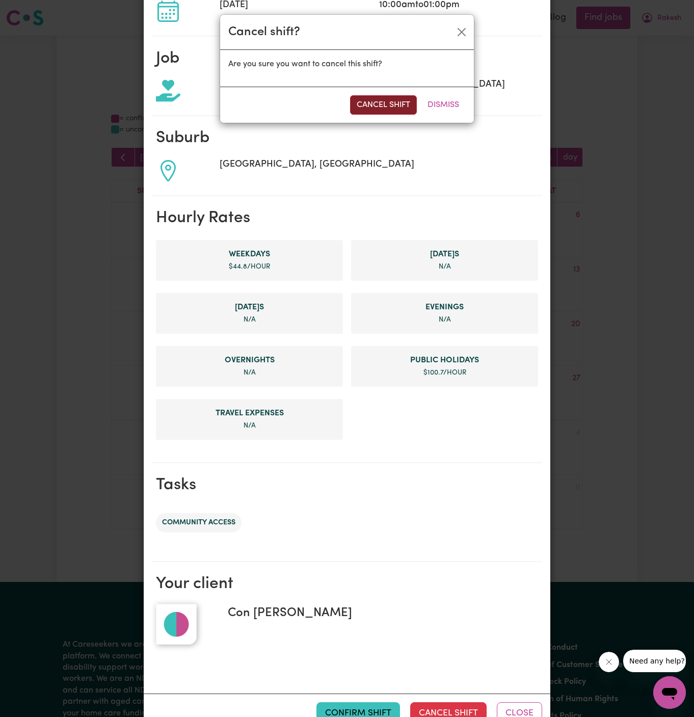
click at [391, 105] on button "Cancel Shift" at bounding box center [383, 104] width 67 height 19
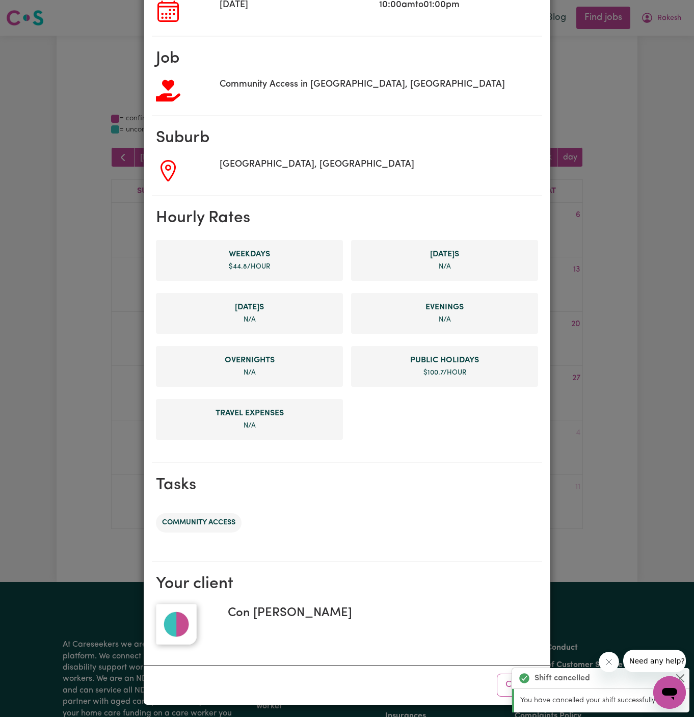
scroll to position [0, 0]
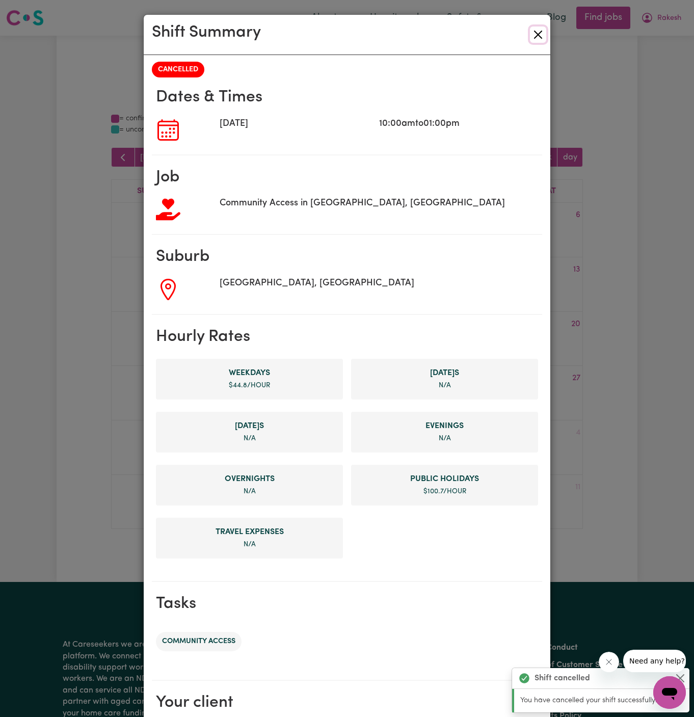
click at [535, 35] on button "Close" at bounding box center [538, 35] width 16 height 16
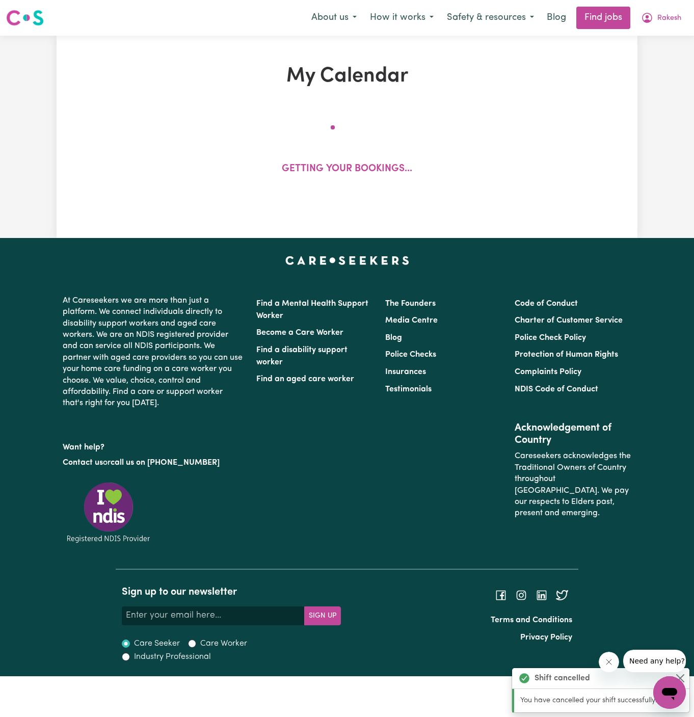
click at [226, 337] on p "At Careseekers we are more than just a platform. We connect individuals directl…" at bounding box center [153, 352] width 181 height 122
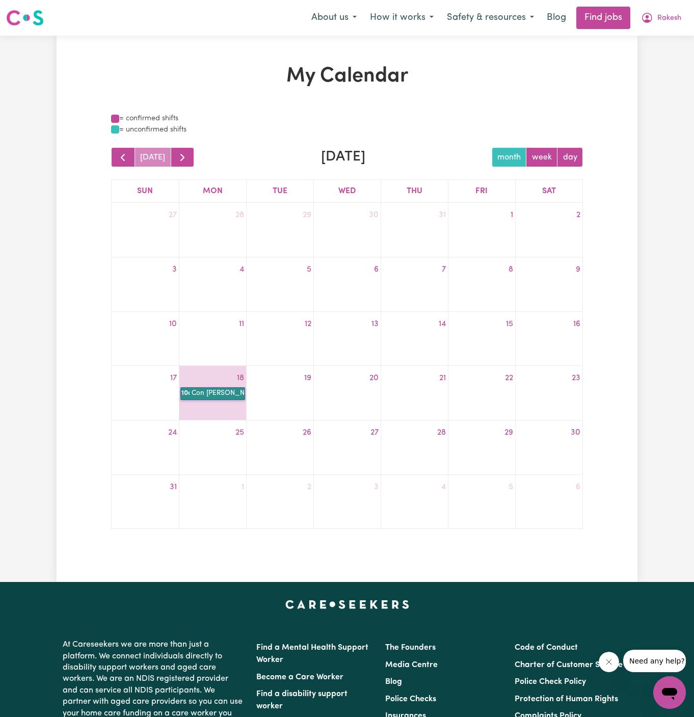
click at [223, 390] on link "10a Con [PERSON_NAME]" at bounding box center [212, 393] width 65 height 12
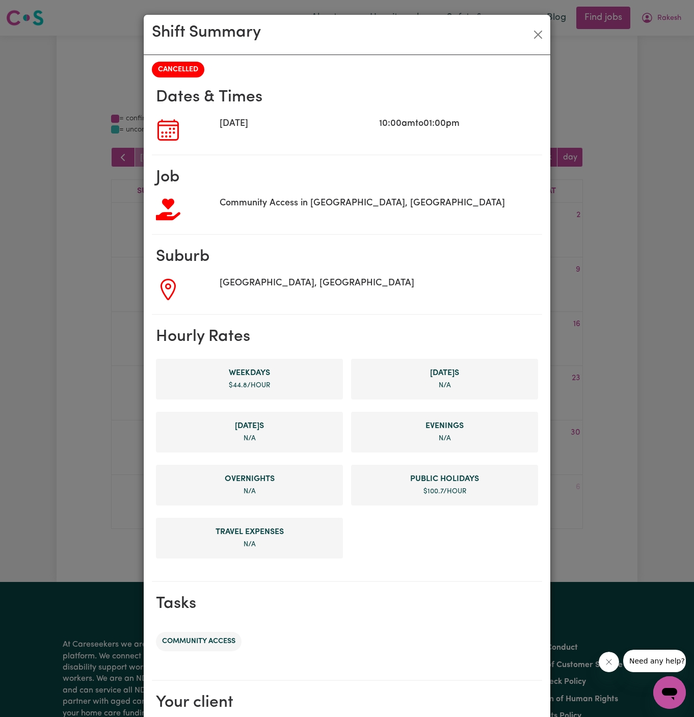
scroll to position [119, 0]
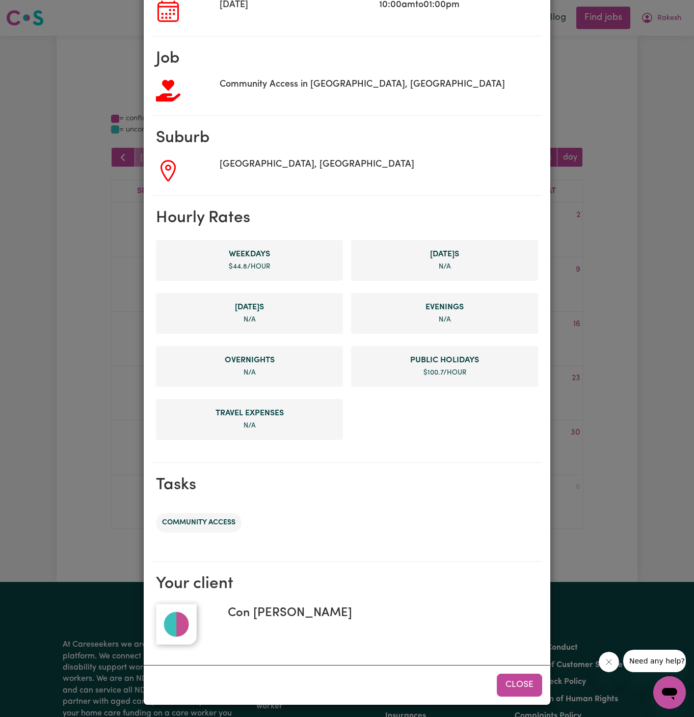
click at [521, 679] on button "Close" at bounding box center [519, 685] width 45 height 22
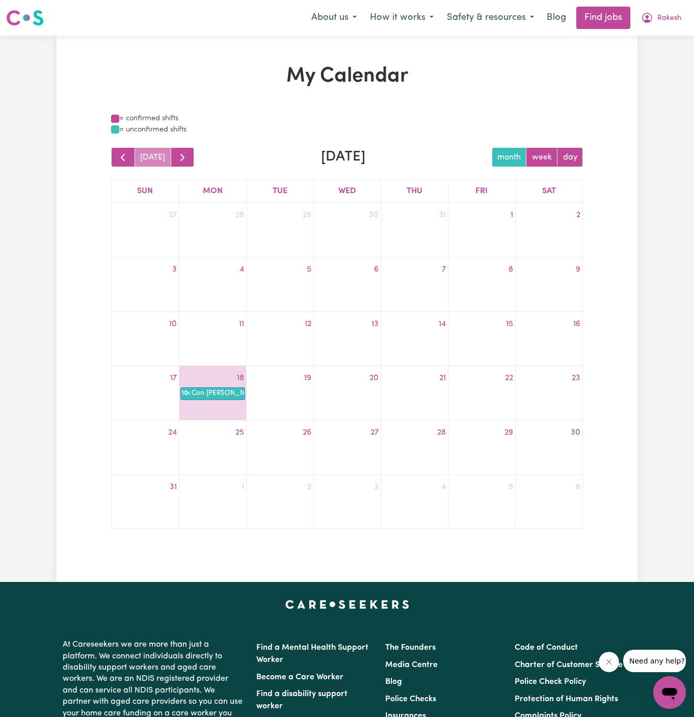
click at [594, 488] on div "My Calendar = confirmed shifts = unconfirmed shifts [DATE] [DATE] month week da…" at bounding box center [347, 308] width 581 height 489
click at [183, 161] on span "button" at bounding box center [182, 157] width 12 height 12
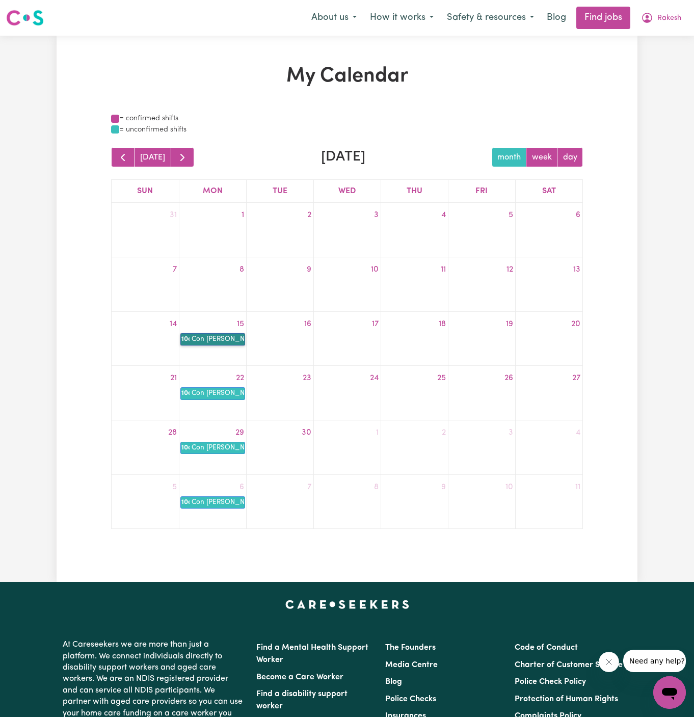
click at [231, 337] on link "10a Con [PERSON_NAME]" at bounding box center [212, 339] width 65 height 12
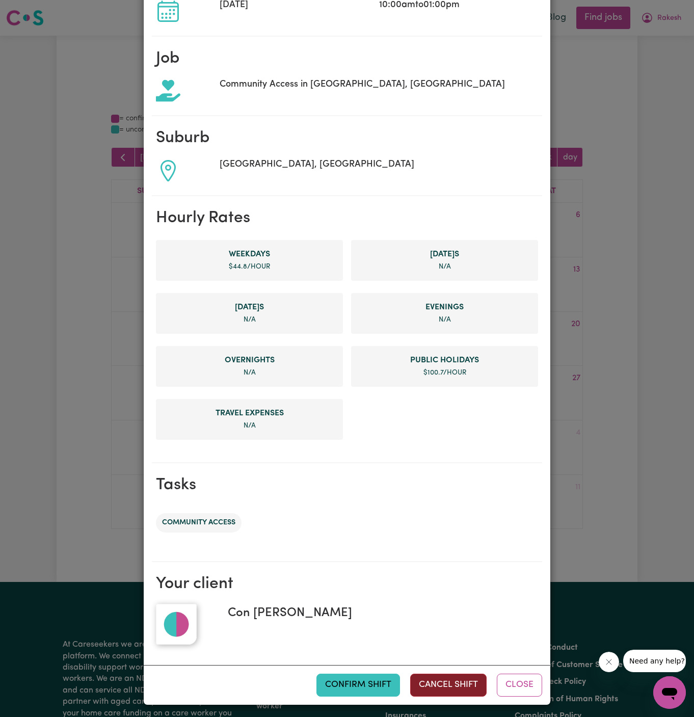
click at [461, 680] on button "Cancel Shift" at bounding box center [448, 685] width 76 height 22
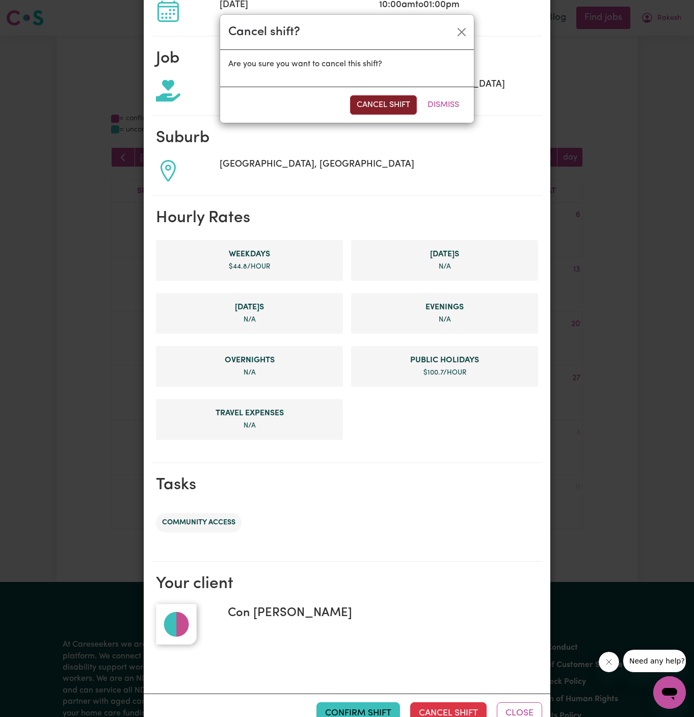
click at [374, 105] on button "Cancel Shift" at bounding box center [383, 104] width 67 height 19
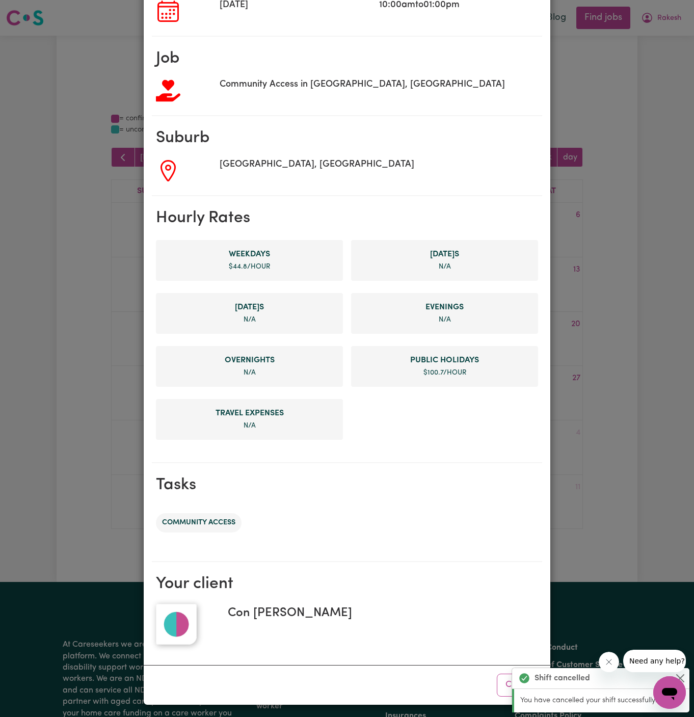
scroll to position [0, 0]
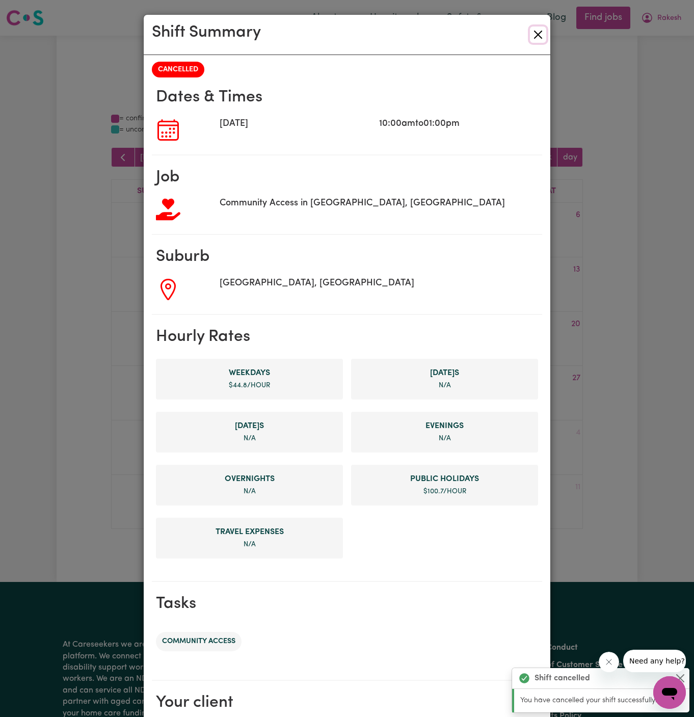
click at [536, 35] on button "Close" at bounding box center [538, 35] width 16 height 16
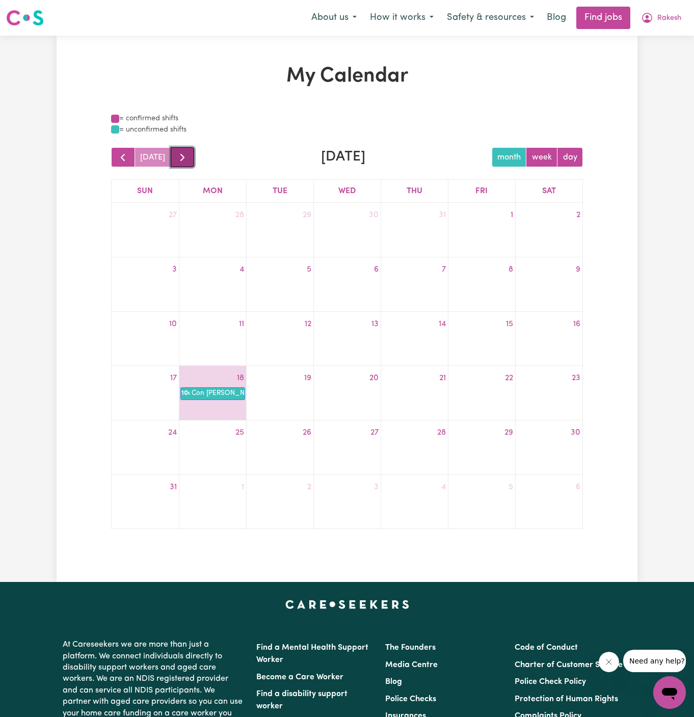
click at [182, 154] on span "button" at bounding box center [182, 157] width 12 height 12
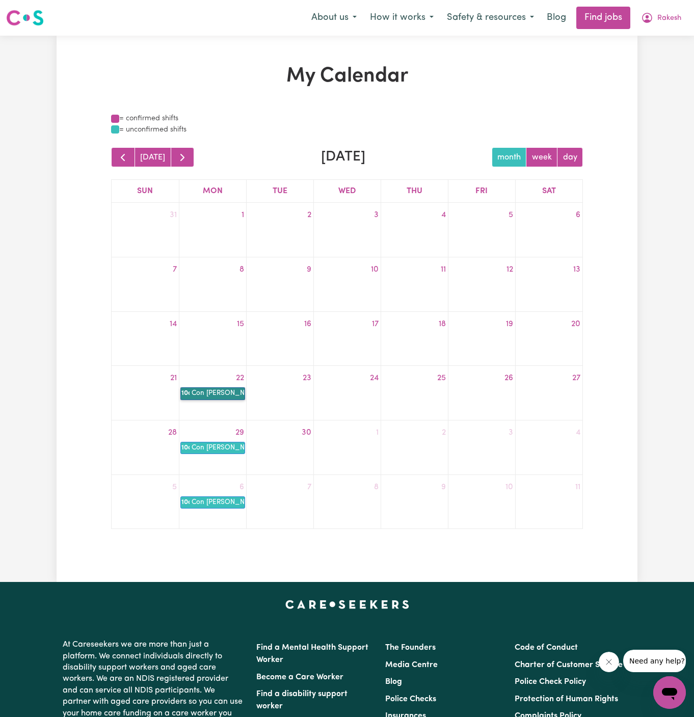
click at [215, 395] on link "10a Con [PERSON_NAME]" at bounding box center [212, 393] width 65 height 12
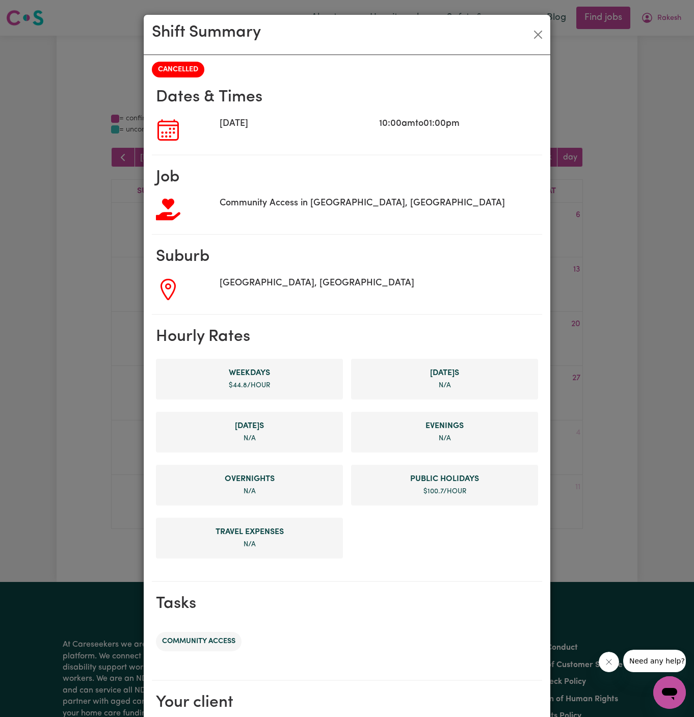
scroll to position [119, 0]
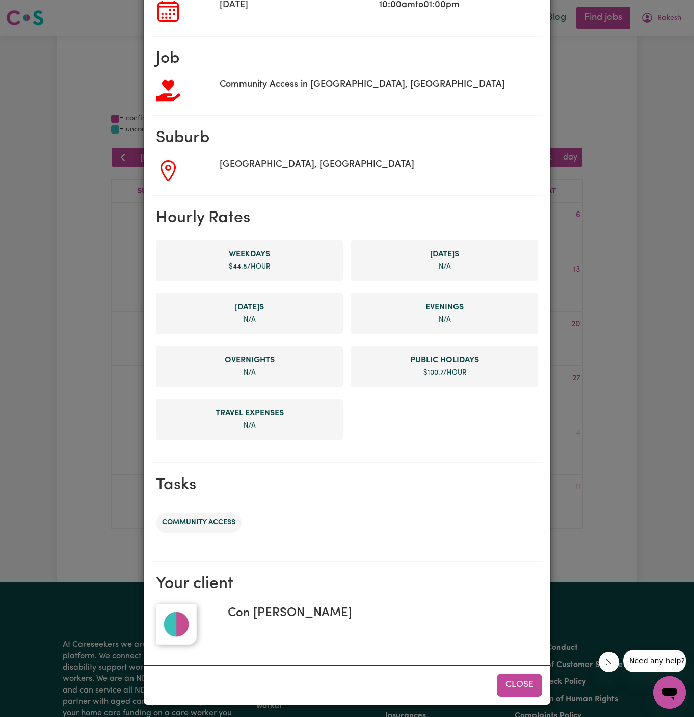
click at [526, 676] on button "Close" at bounding box center [519, 685] width 45 height 22
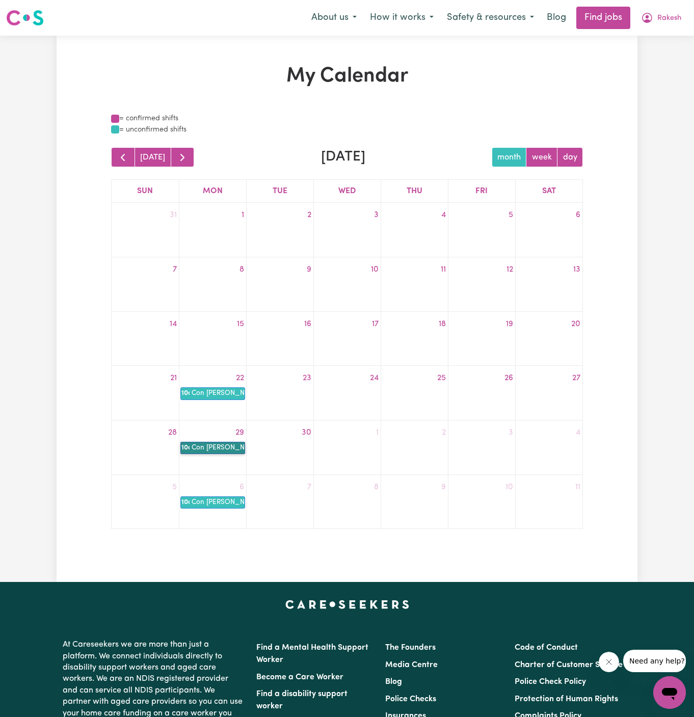
click at [211, 451] on link "10a Con [PERSON_NAME]" at bounding box center [212, 448] width 65 height 12
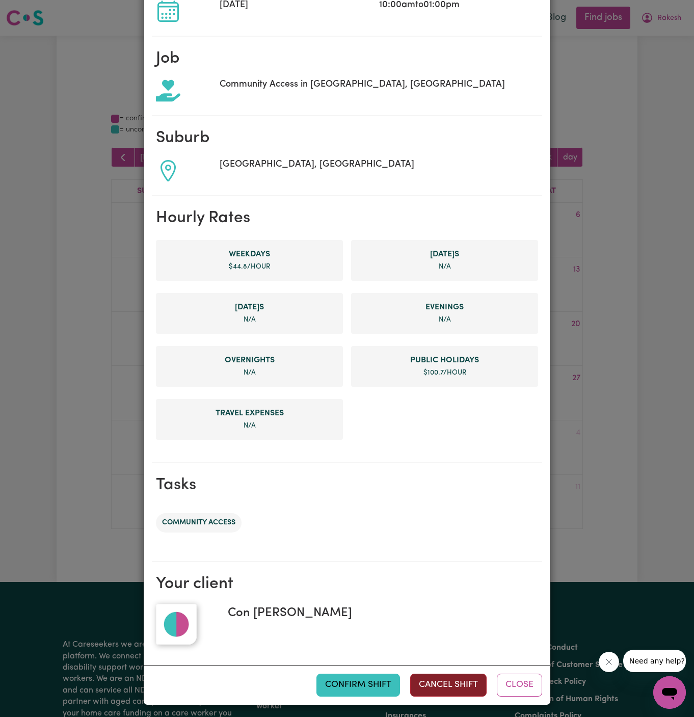
click at [453, 680] on button "Cancel Shift" at bounding box center [448, 685] width 76 height 22
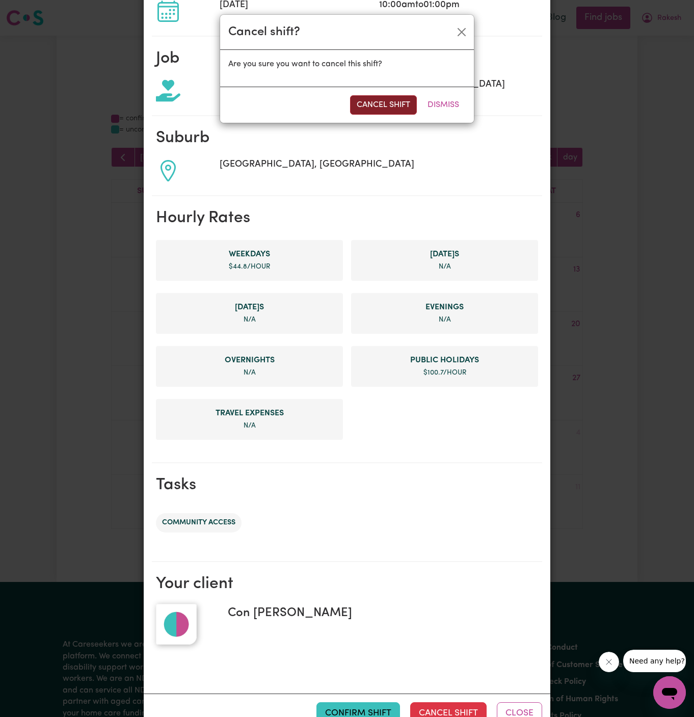
click at [376, 112] on button "Cancel Shift" at bounding box center [383, 104] width 67 height 19
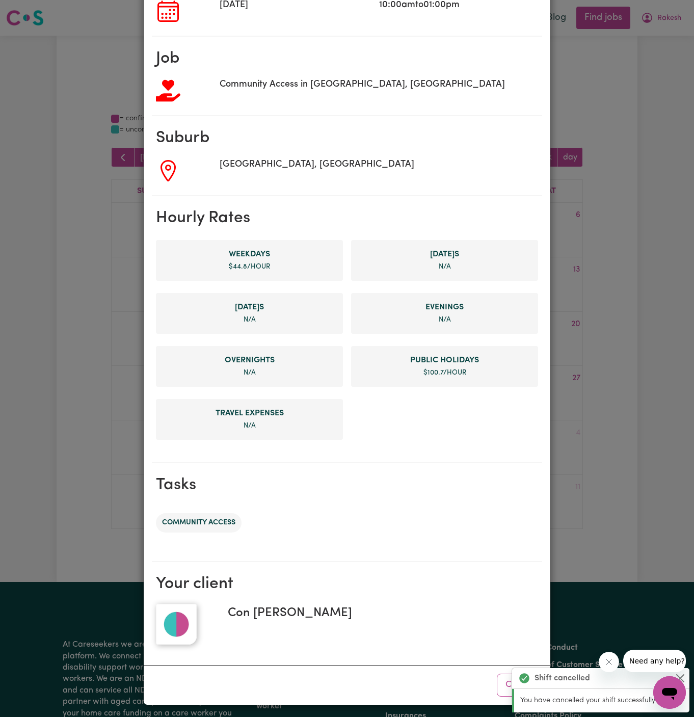
scroll to position [0, 0]
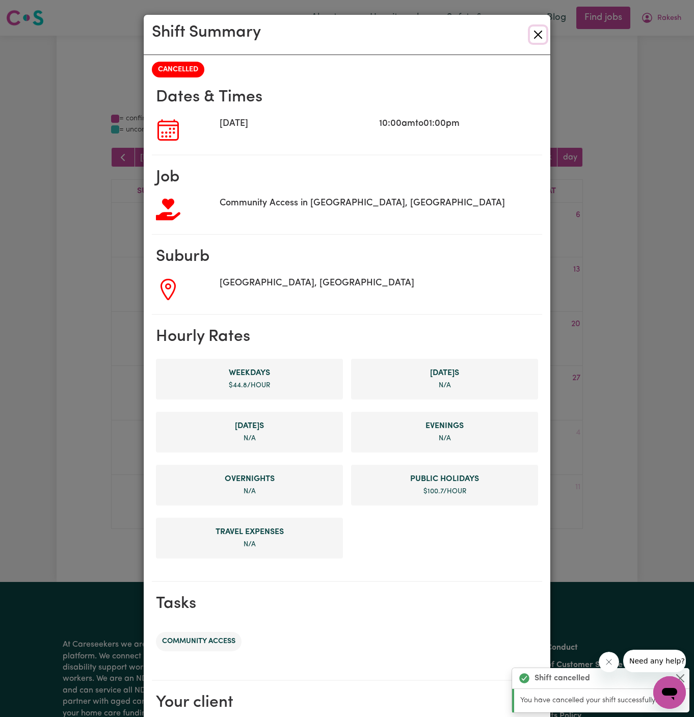
click at [540, 38] on button "Close" at bounding box center [538, 35] width 16 height 16
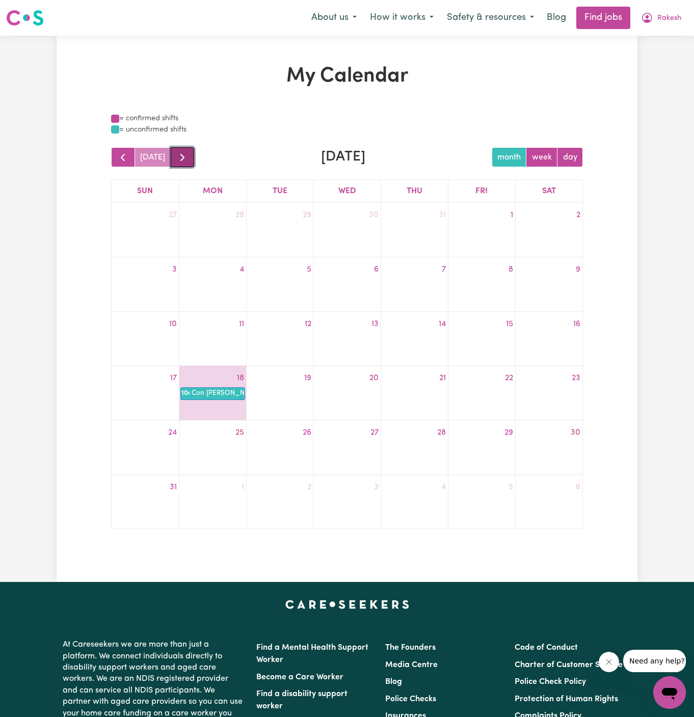
click at [178, 155] on span "button" at bounding box center [182, 157] width 12 height 12
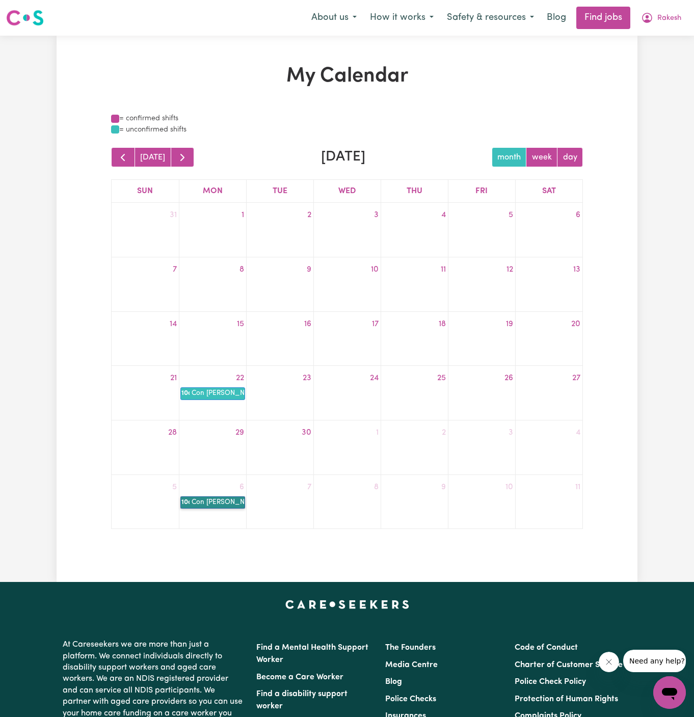
click at [232, 504] on link "10a Con [PERSON_NAME]" at bounding box center [212, 502] width 65 height 12
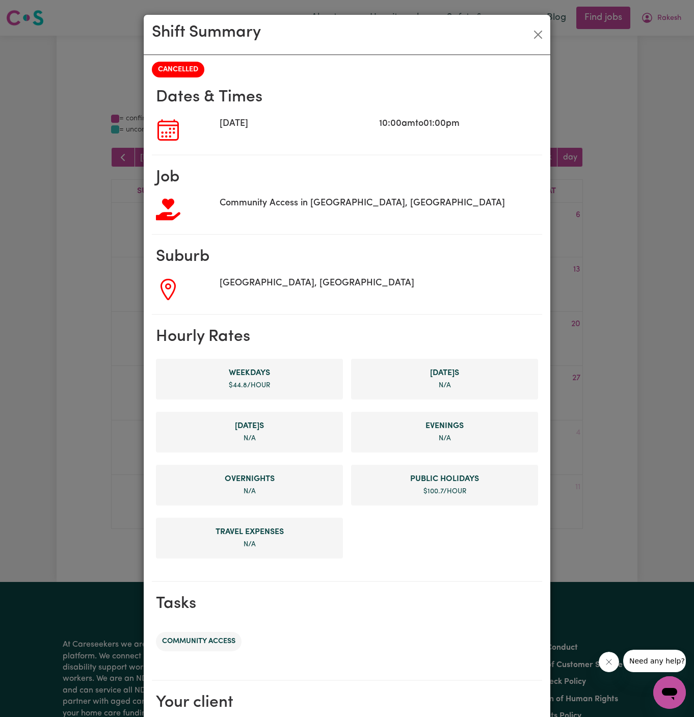
scroll to position [119, 0]
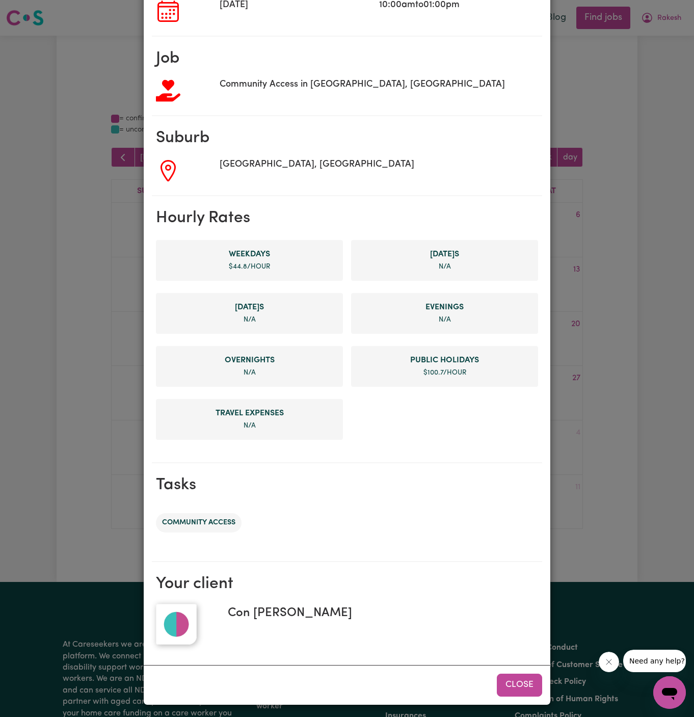
click at [520, 680] on button "Close" at bounding box center [519, 685] width 45 height 22
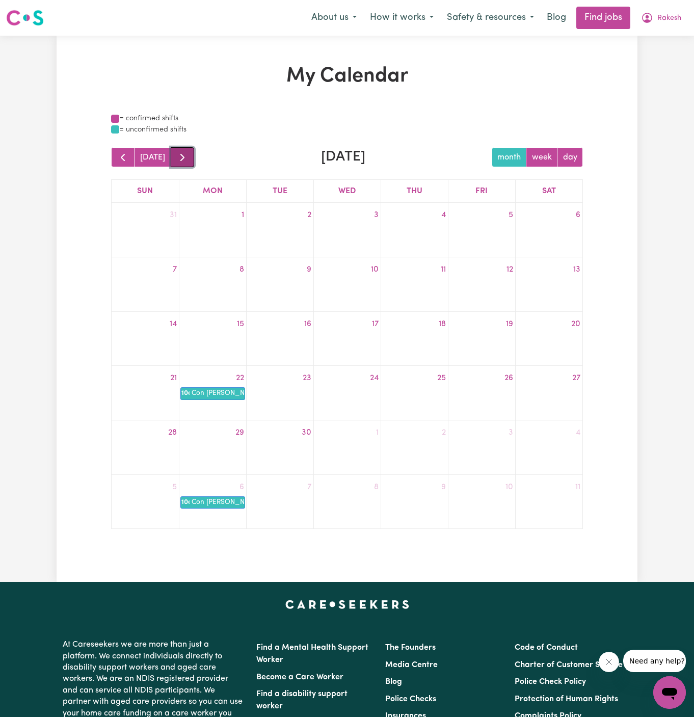
click at [183, 156] on span "button" at bounding box center [182, 157] width 12 height 12
click at [184, 156] on span "button" at bounding box center [182, 157] width 12 height 12
click at [120, 153] on span "button" at bounding box center [123, 157] width 12 height 12
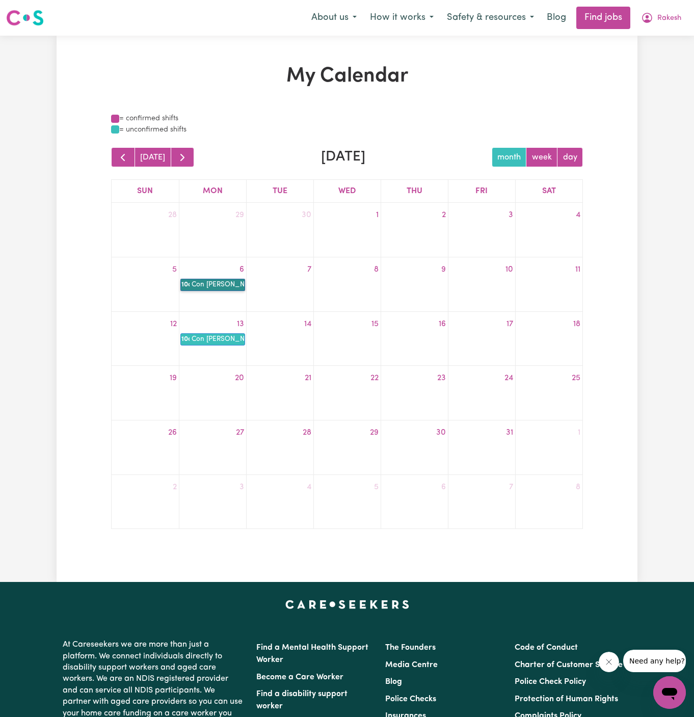
click at [221, 285] on link "10a Con [PERSON_NAME]" at bounding box center [212, 285] width 65 height 12
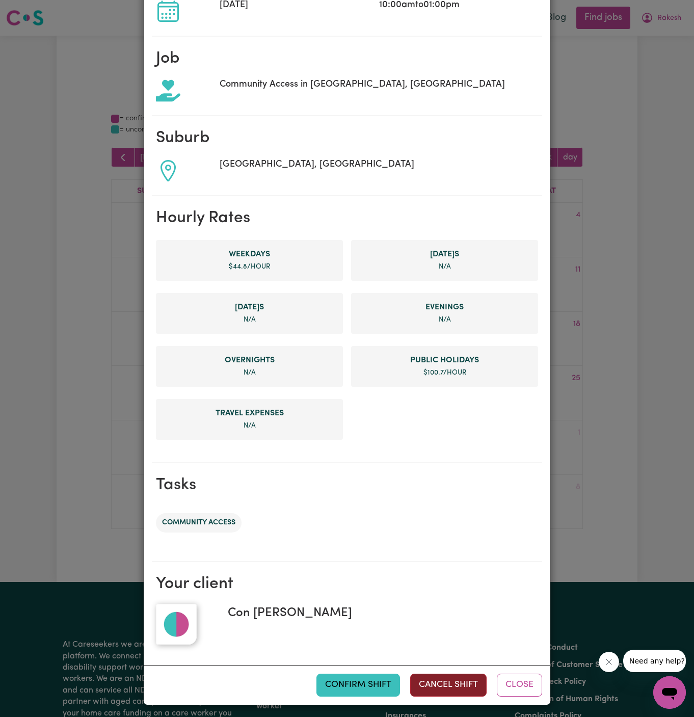
click at [450, 682] on button "Cancel Shift" at bounding box center [448, 685] width 76 height 22
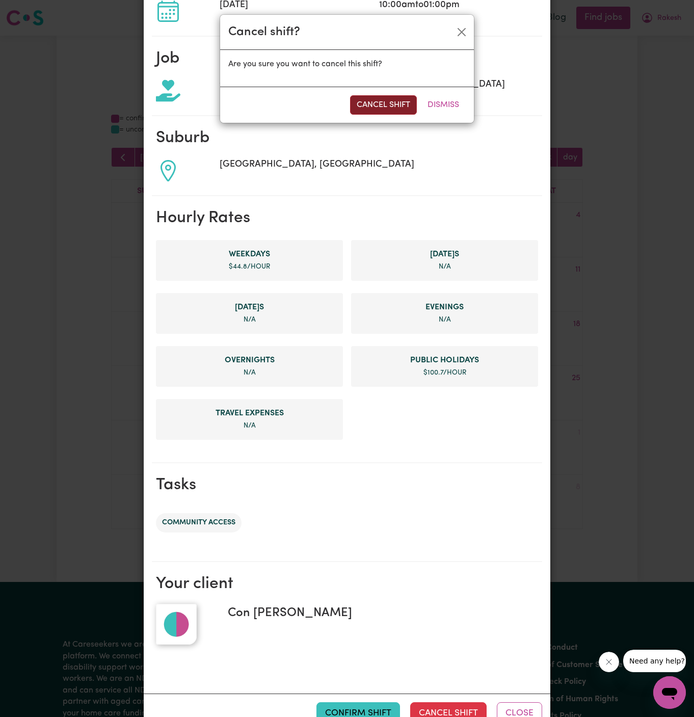
click at [394, 108] on button "Cancel Shift" at bounding box center [383, 104] width 67 height 19
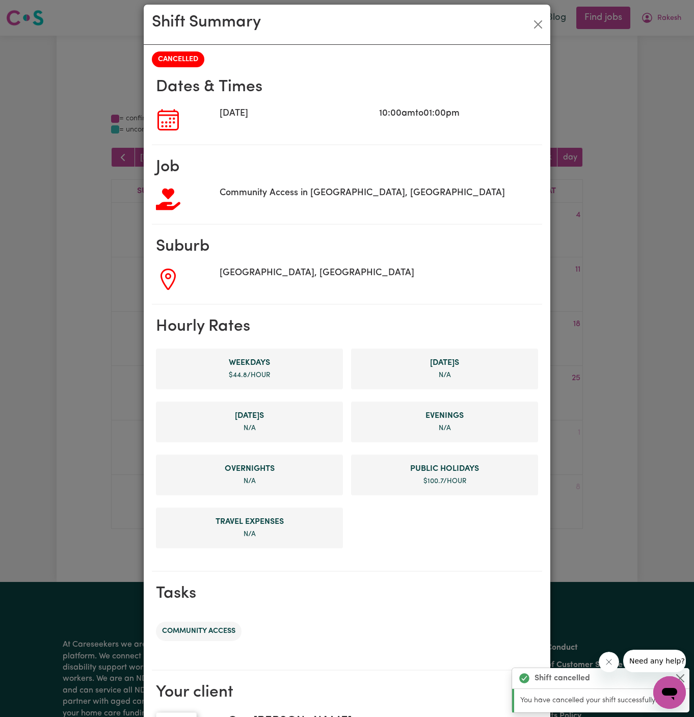
scroll to position [0, 0]
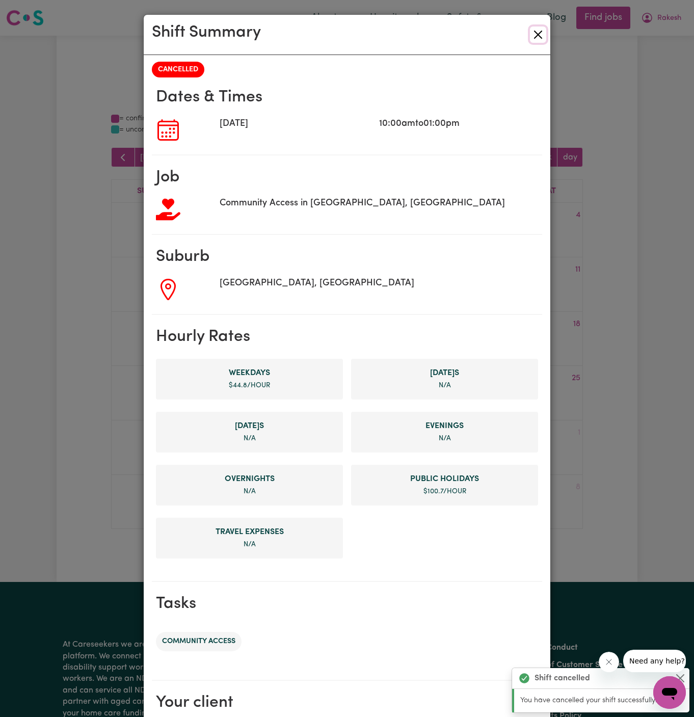
click at [545, 32] on button "Close" at bounding box center [538, 35] width 16 height 16
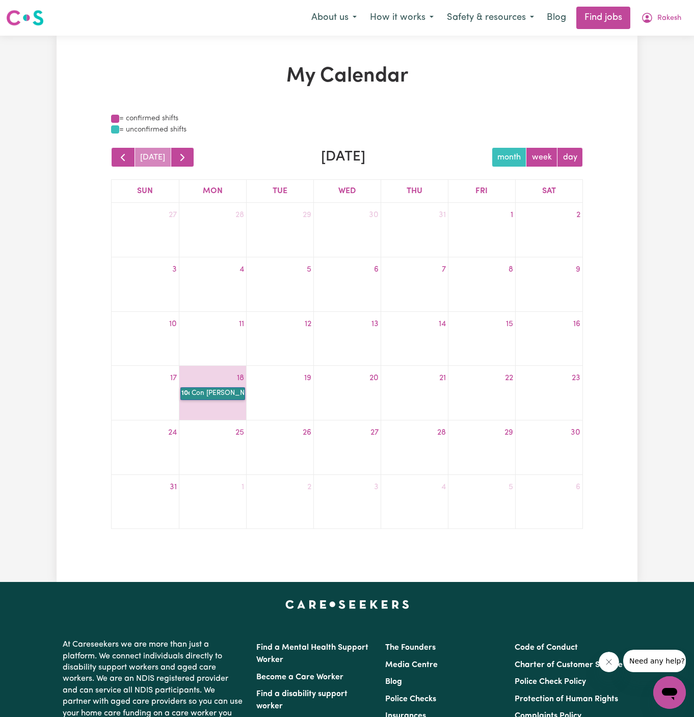
click at [216, 390] on link "10a Con [PERSON_NAME]" at bounding box center [212, 393] width 65 height 12
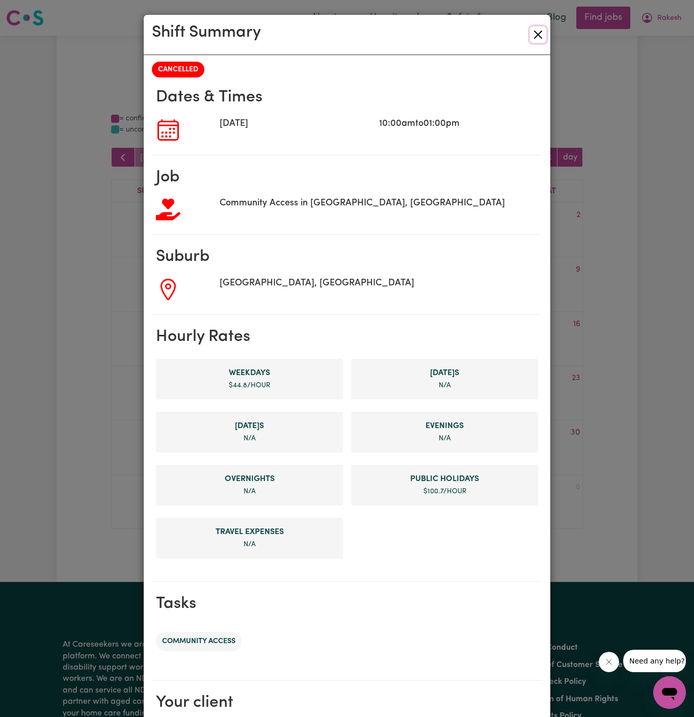
click at [541, 42] on button "Close" at bounding box center [538, 35] width 16 height 16
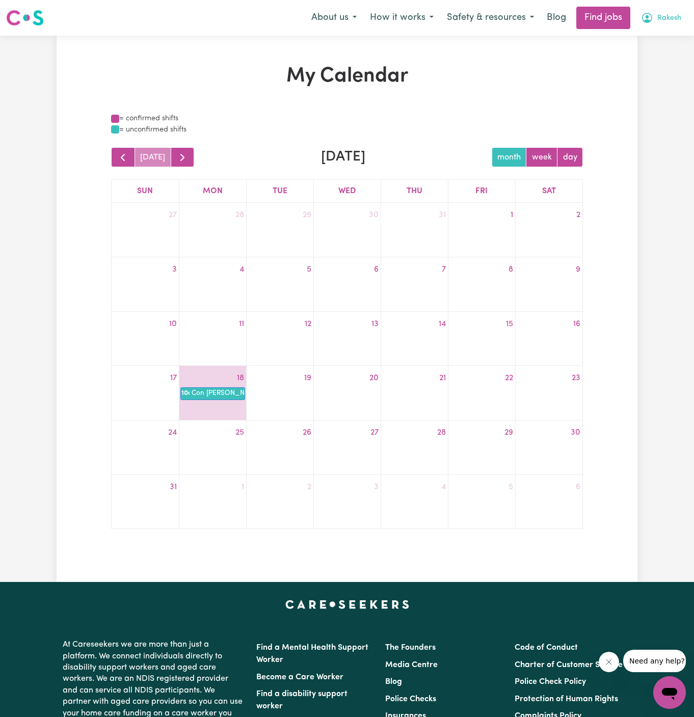
click at [668, 21] on span "Rakesh" at bounding box center [669, 18] width 24 height 11
click at [650, 31] on link "My Account" at bounding box center [647, 39] width 81 height 19
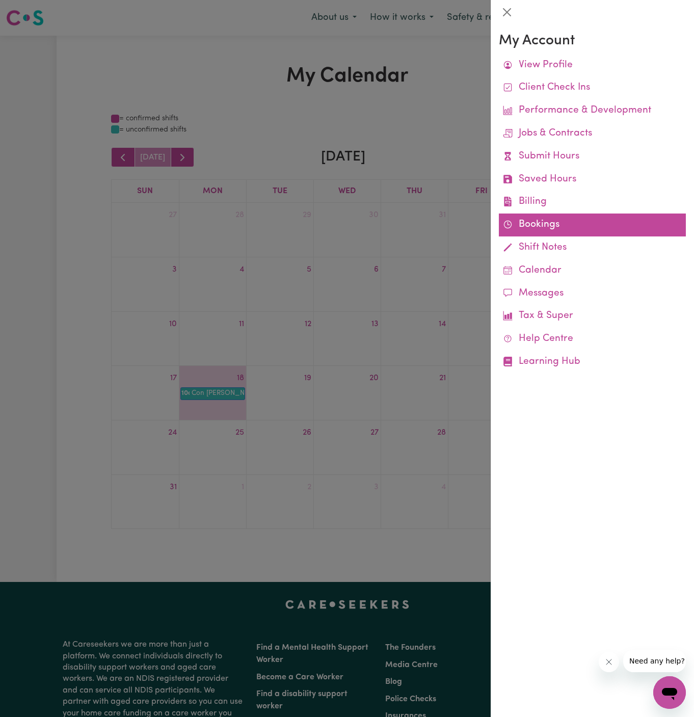
click at [536, 220] on link "Bookings" at bounding box center [592, 225] width 187 height 23
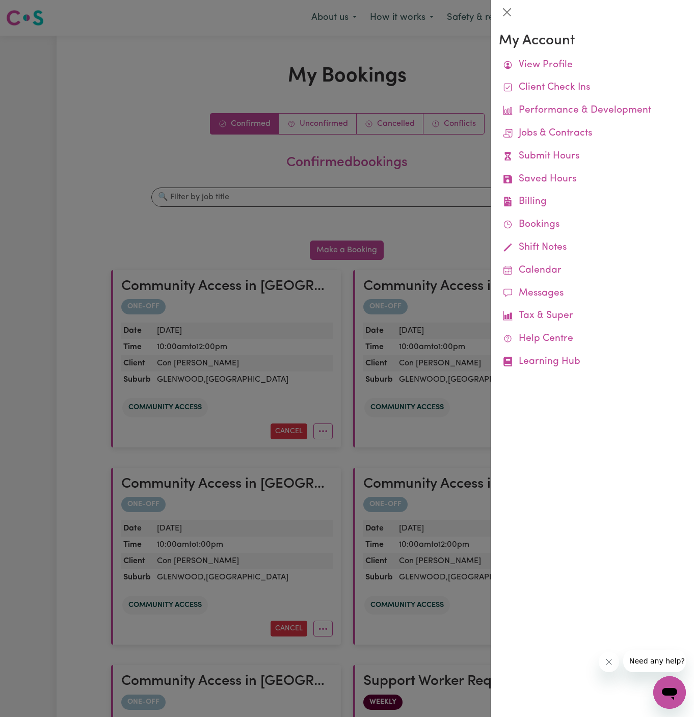
click at [189, 209] on div at bounding box center [347, 358] width 694 height 717
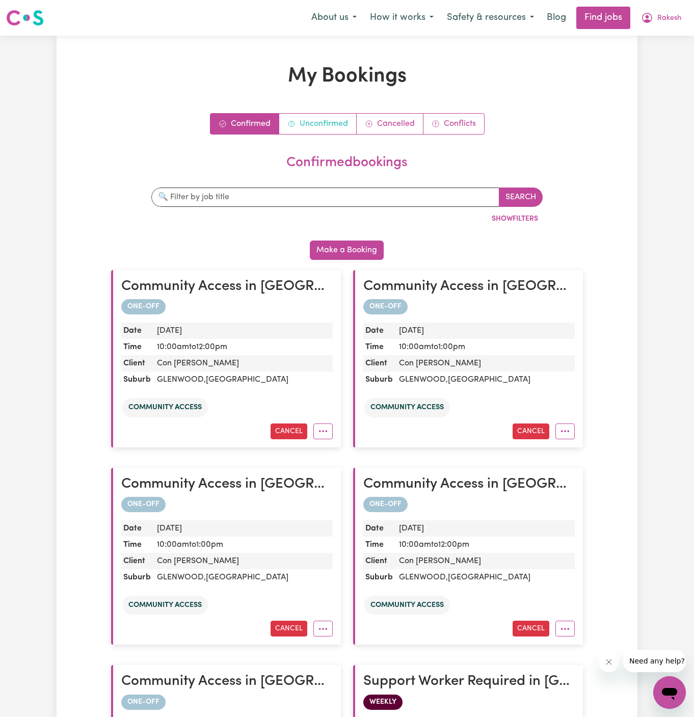
click at [304, 117] on link "Unconfirmed" at bounding box center [317, 124] width 77 height 20
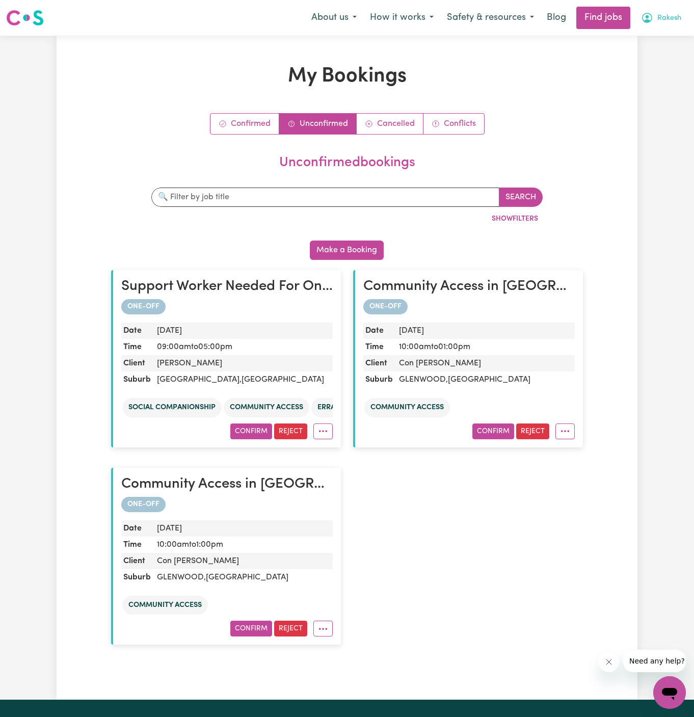
click at [672, 22] on span "Rakesh" at bounding box center [669, 18] width 24 height 11
click at [655, 76] on link "Logout" at bounding box center [647, 77] width 81 height 19
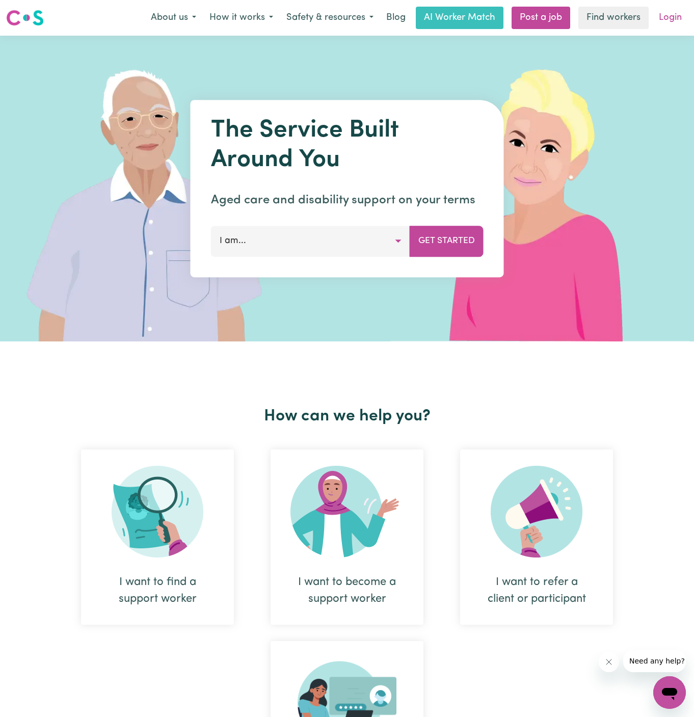
click at [671, 23] on link "Login" at bounding box center [670, 18] width 35 height 22
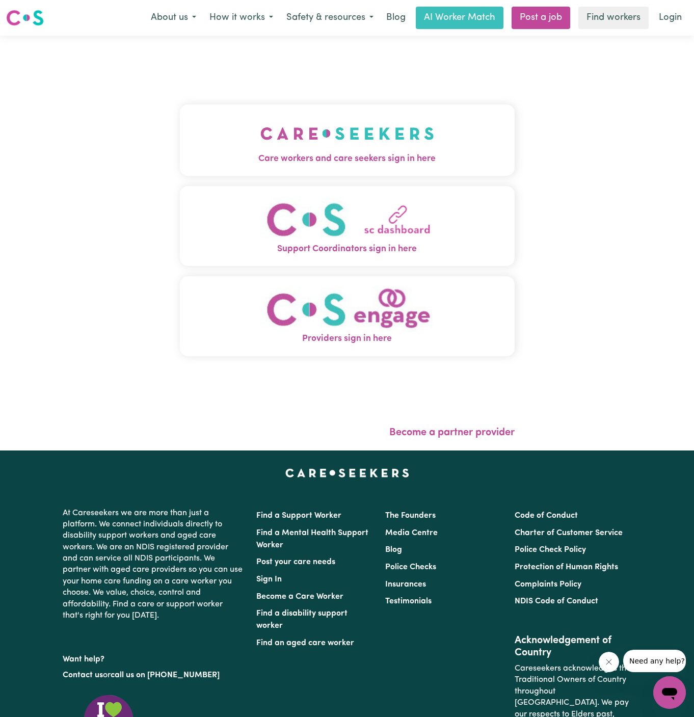
click at [360, 130] on img "Care workers and care seekers sign in here" at bounding box center [347, 134] width 174 height 38
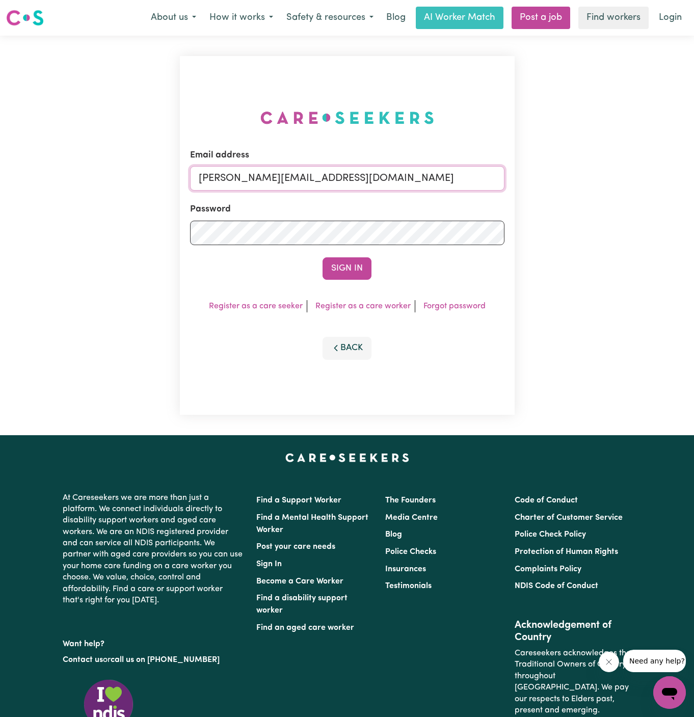
click at [322, 182] on input "[PERSON_NAME][EMAIL_ADDRESS][DOMAIN_NAME]" at bounding box center [347, 178] width 314 height 24
drag, startPoint x: 251, startPoint y: 178, endPoint x: 592, endPoint y: 188, distance: 341.1
click at [592, 188] on div "Email address [EMAIL_ADDRESS][DOMAIN_NAME] Password Sign In Register as a care …" at bounding box center [347, 236] width 694 height 400
type input "[EMAIL_ADDRESS][DOMAIN_NAME]"
click at [357, 272] on button "Sign In" at bounding box center [347, 268] width 49 height 22
